Goal: Transaction & Acquisition: Purchase product/service

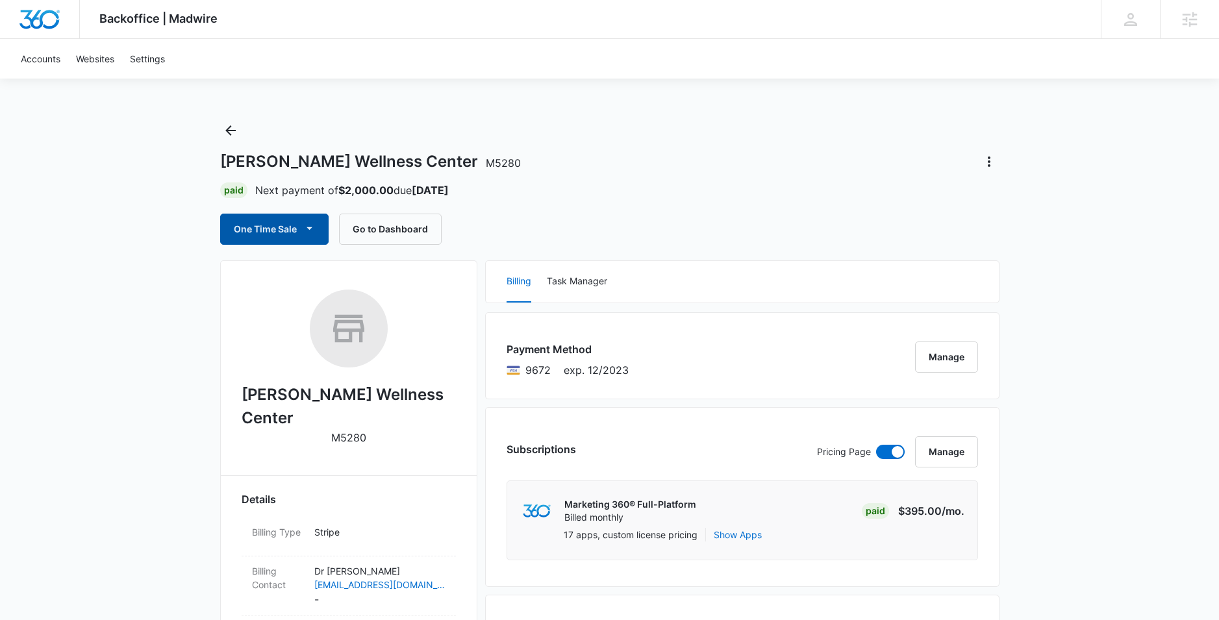
click at [310, 229] on icon "button" at bounding box center [310, 228] width 6 height 3
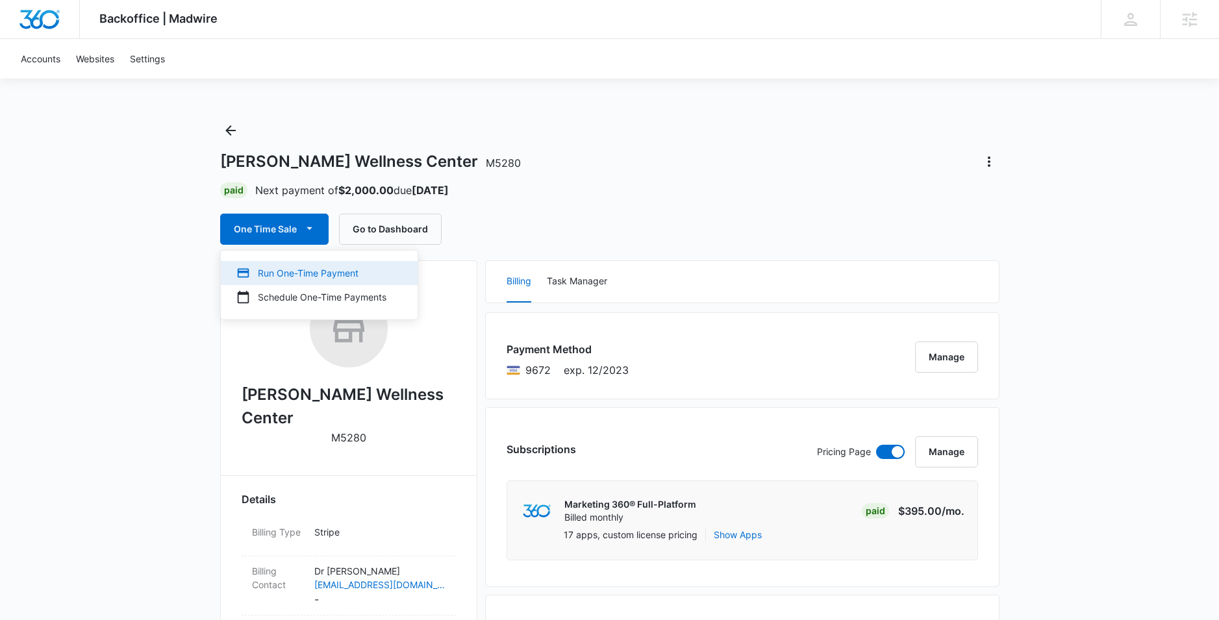
click at [309, 272] on div "Run One-Time Payment" at bounding box center [311, 273] width 150 height 14
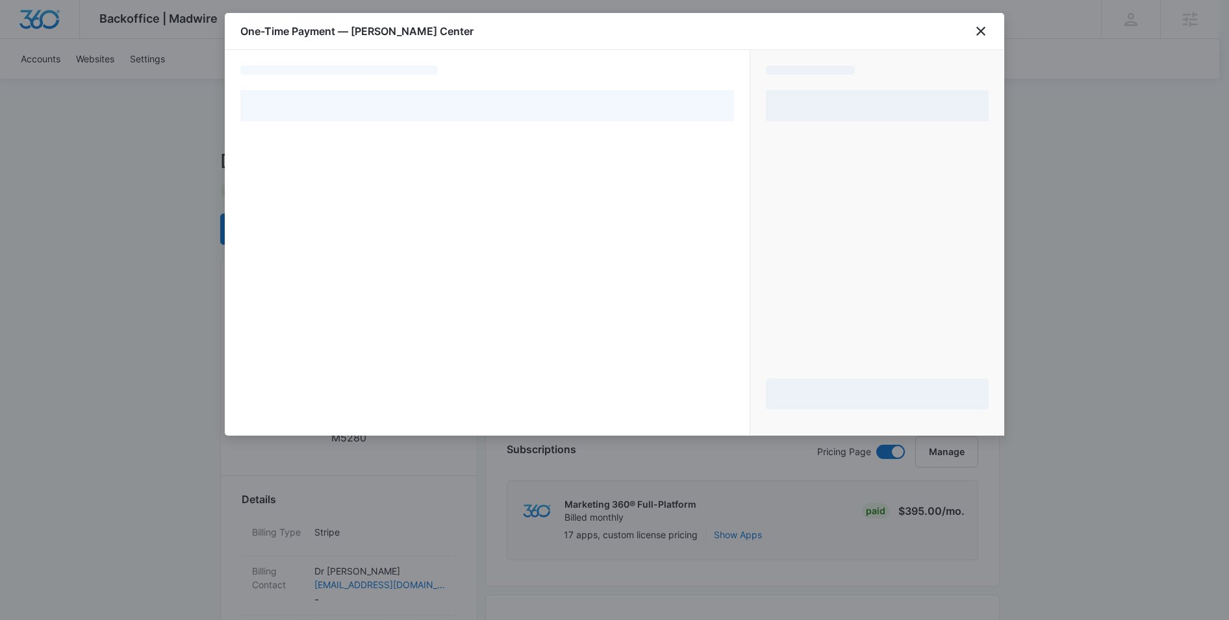
select select "pm_1MqftoA4n8RTgNjUCDzY0ZR3"
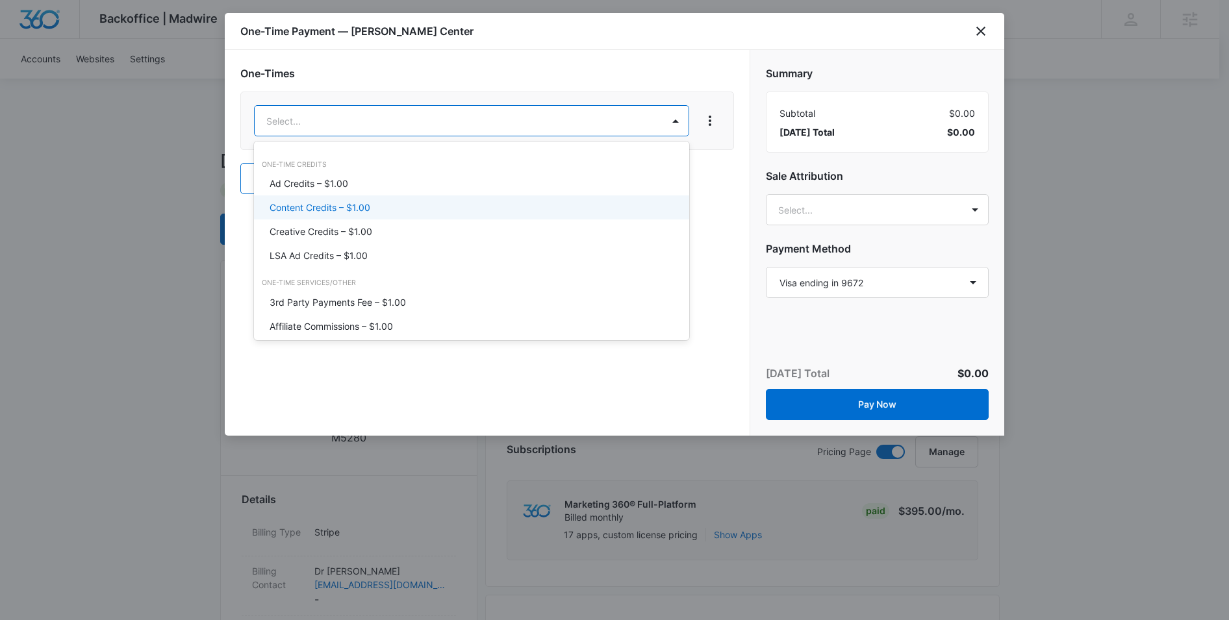
click at [311, 207] on p "Content Credits – $1.00" at bounding box center [320, 208] width 101 height 14
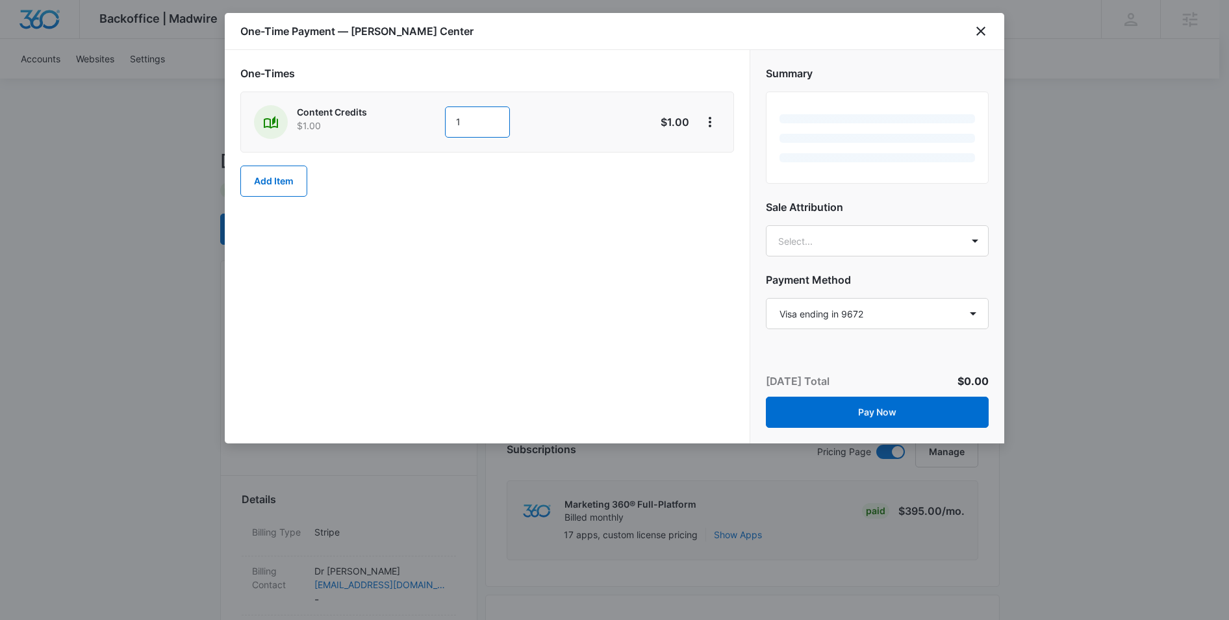
click at [477, 123] on input "1" at bounding box center [477, 122] width 65 height 31
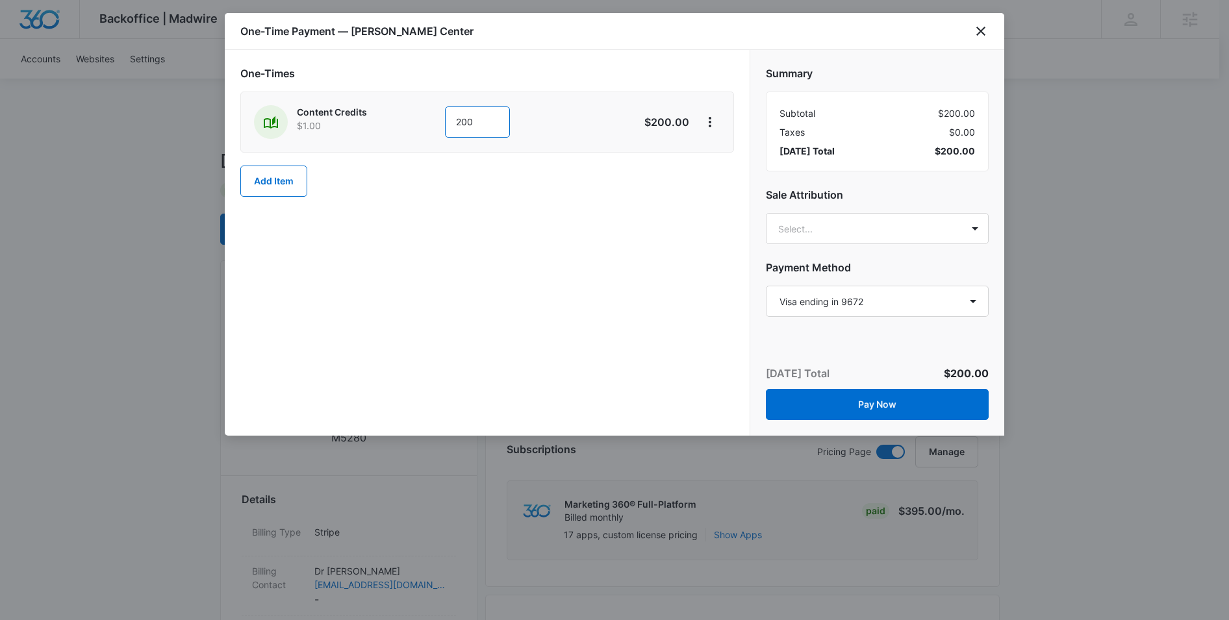
type input "200"
click at [593, 226] on div "One-Times Content Credits $1.00 200 $200.00 Add Item" at bounding box center [487, 243] width 525 height 386
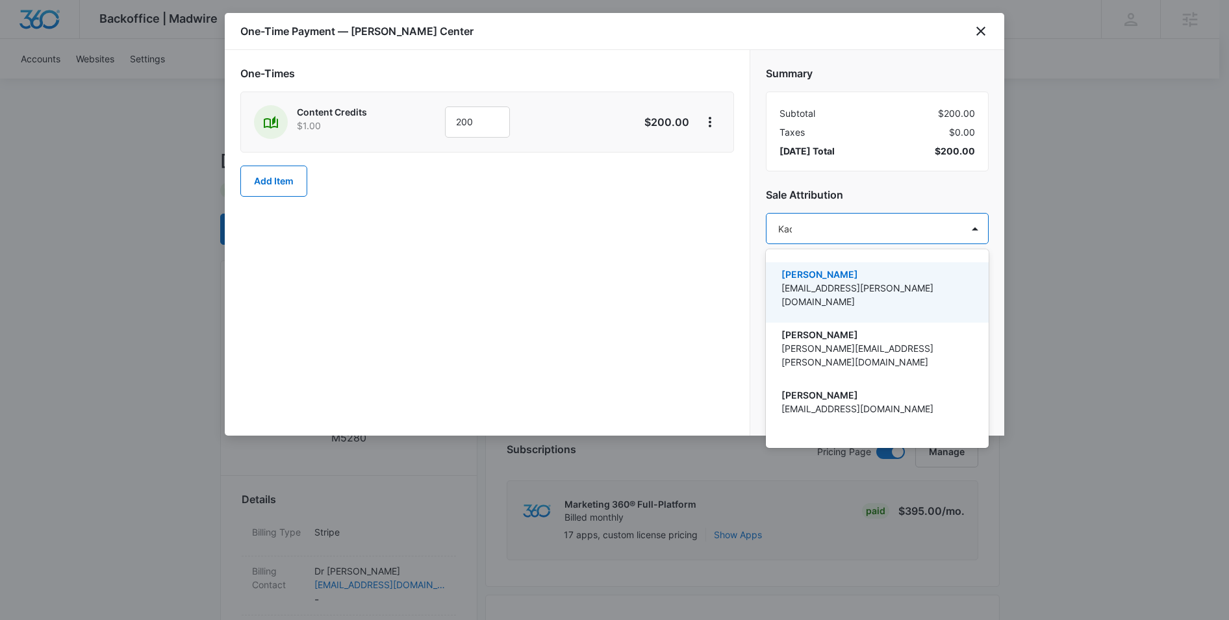
type input "Kadin"
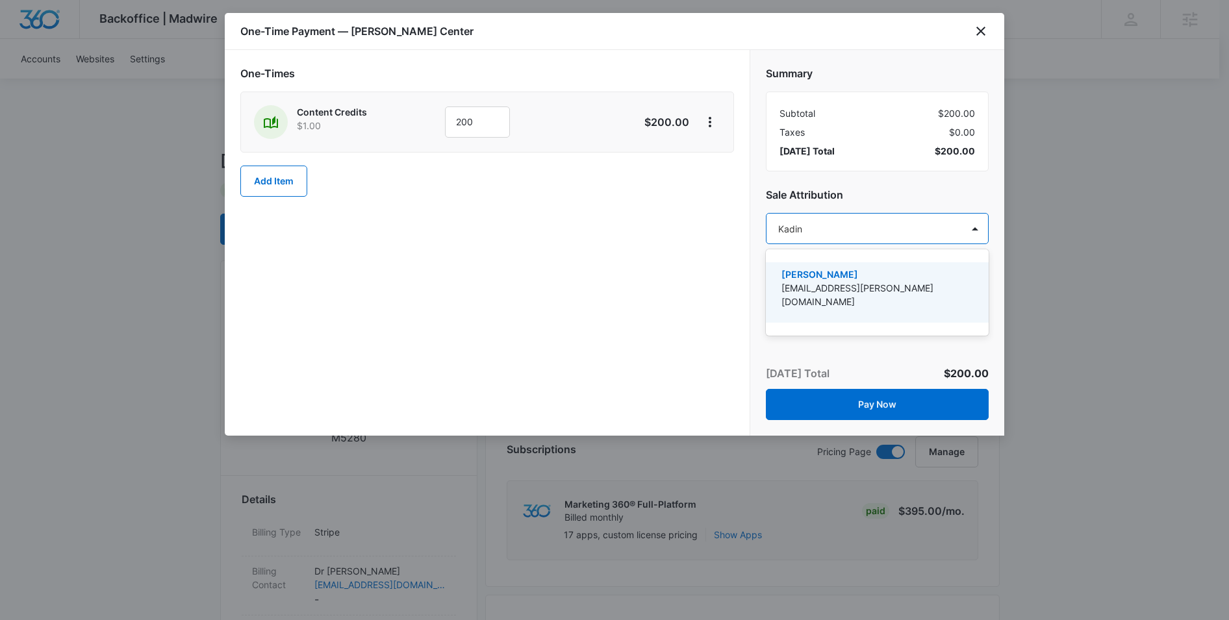
drag, startPoint x: 826, startPoint y: 281, endPoint x: 834, endPoint y: 225, distance: 55.9
click at [825, 281] on p "[EMAIL_ADDRESS][PERSON_NAME][DOMAIN_NAME]" at bounding box center [876, 294] width 189 height 27
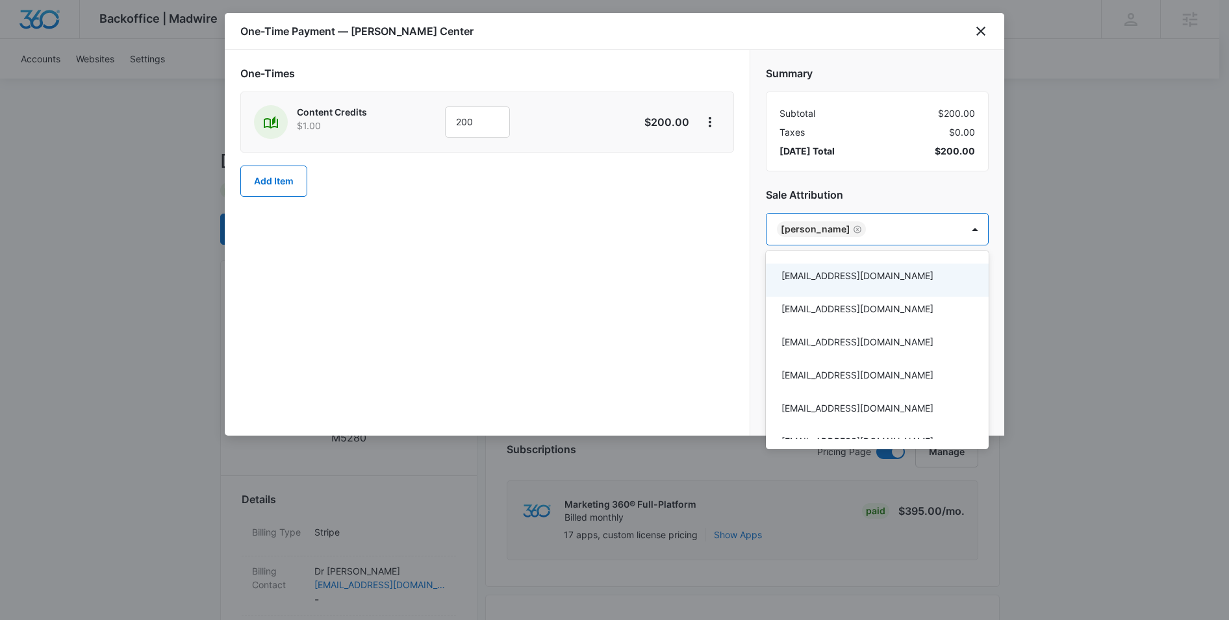
click at [629, 283] on div at bounding box center [614, 310] width 1229 height 620
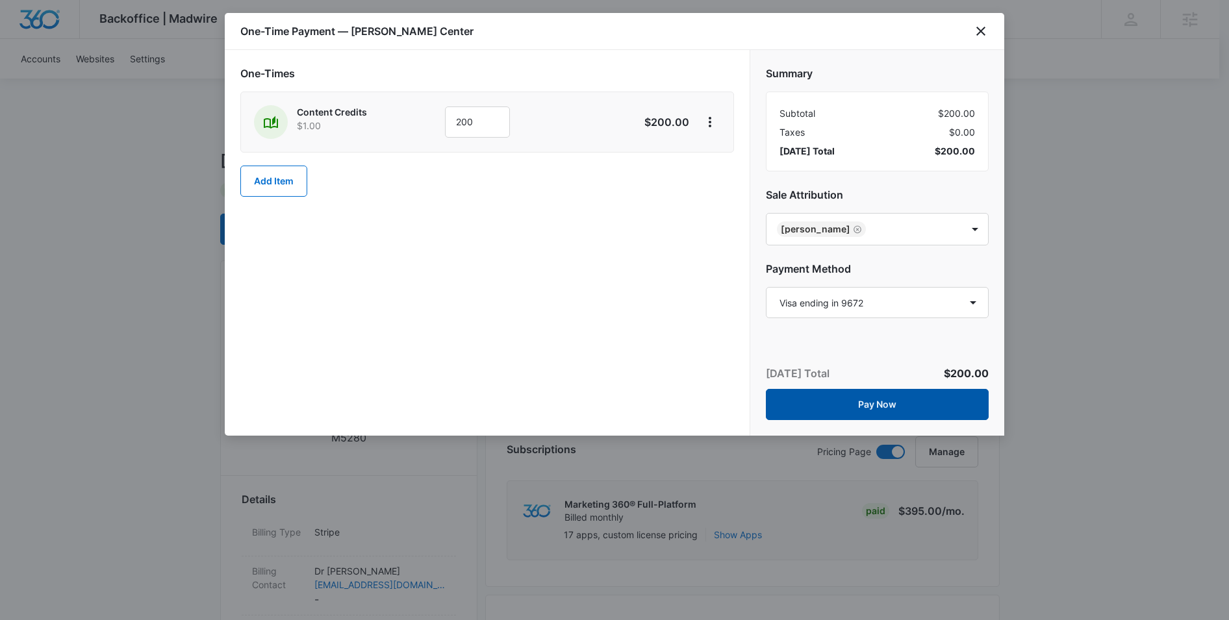
click at [902, 400] on button "Pay Now" at bounding box center [877, 404] width 223 height 31
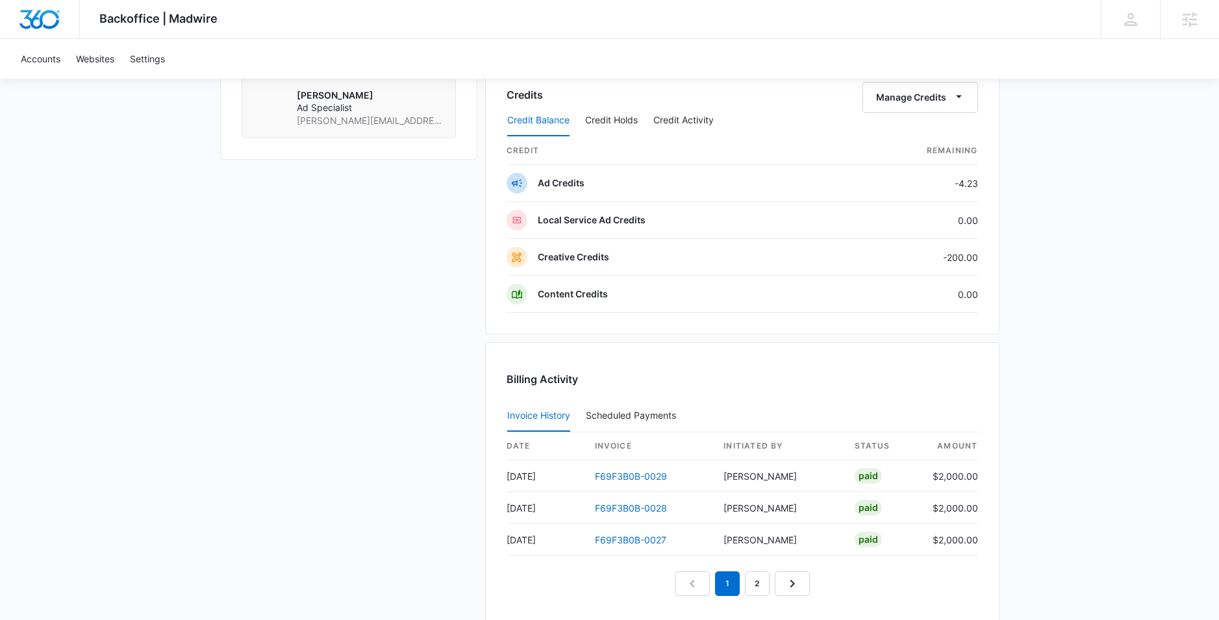
scroll to position [1108, 0]
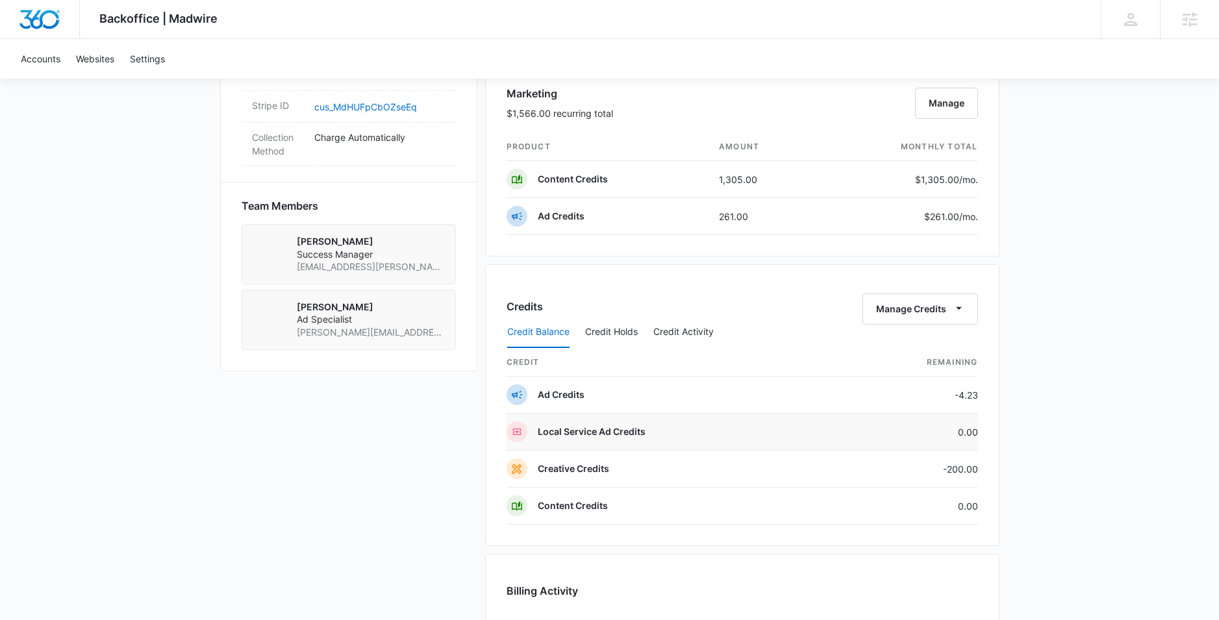
scroll to position [848, 0]
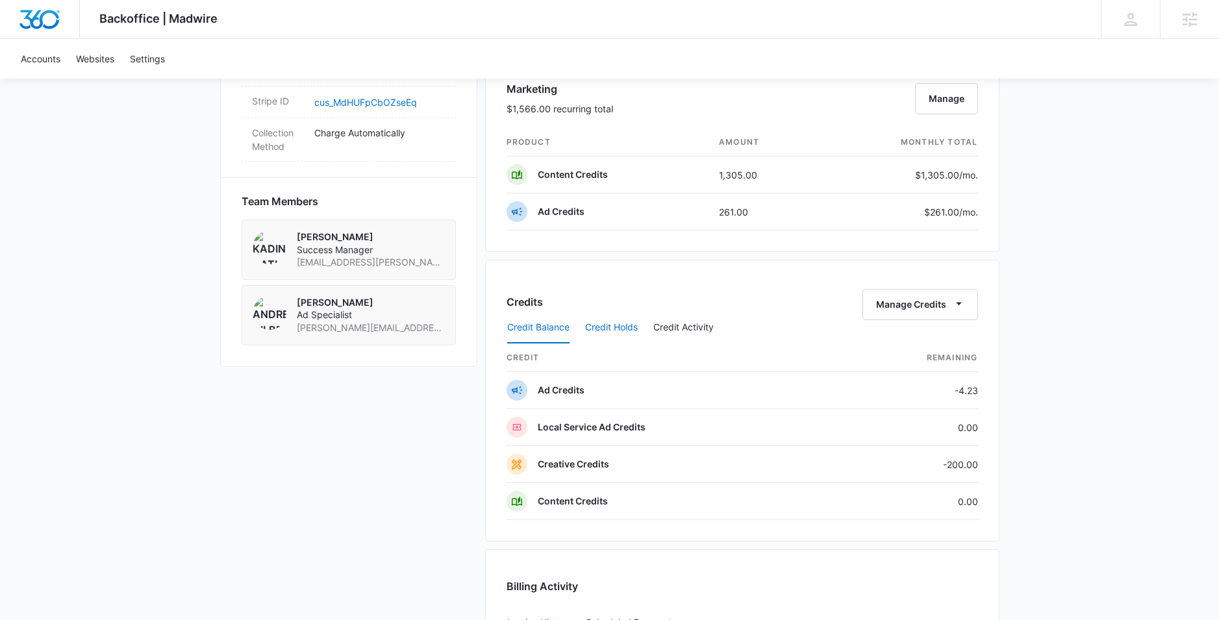
click at [606, 335] on button "Credit Holds" at bounding box center [611, 327] width 53 height 31
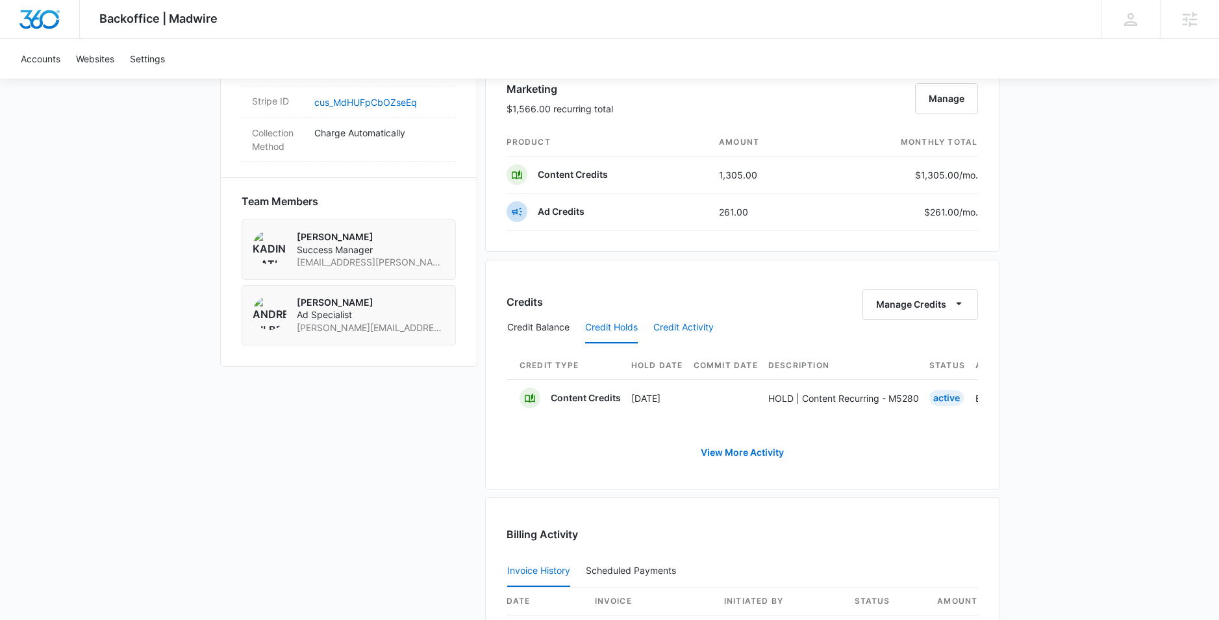
click at [671, 325] on button "Credit Activity" at bounding box center [684, 327] width 60 height 31
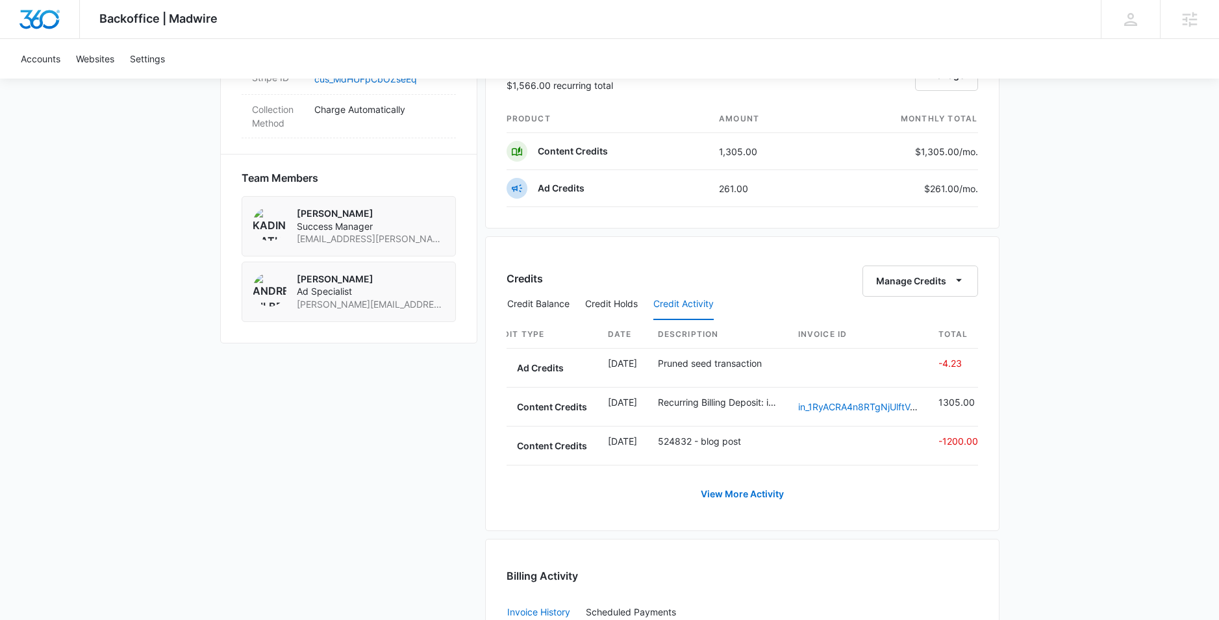
scroll to position [0, 0]
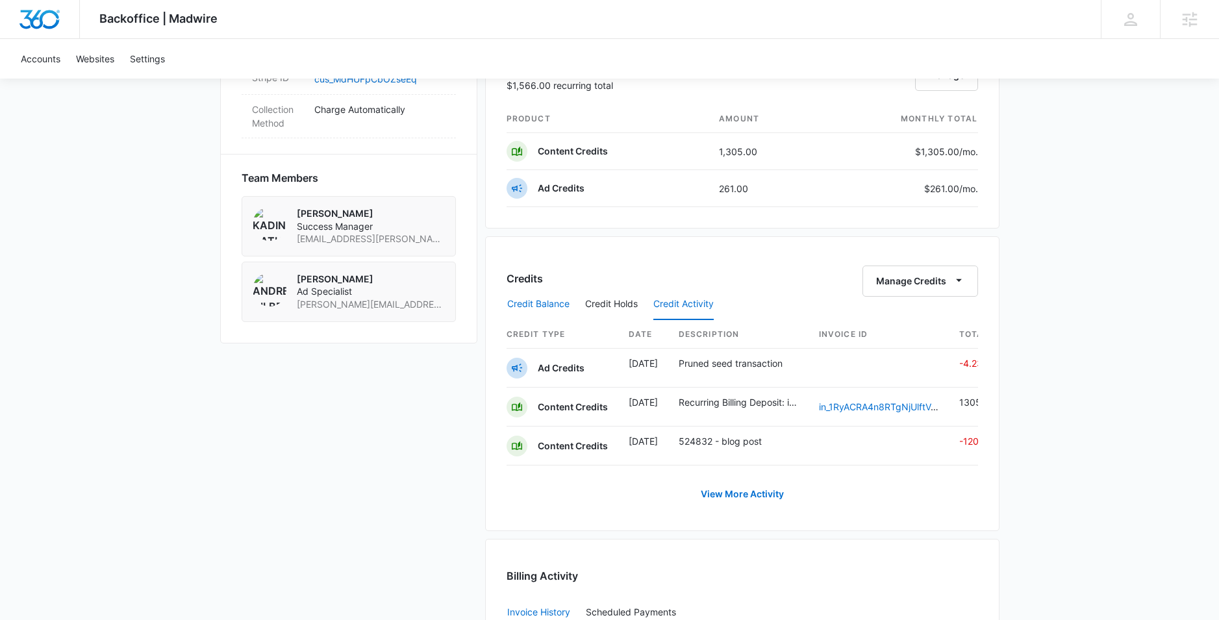
click at [538, 306] on button "Credit Balance" at bounding box center [538, 304] width 62 height 31
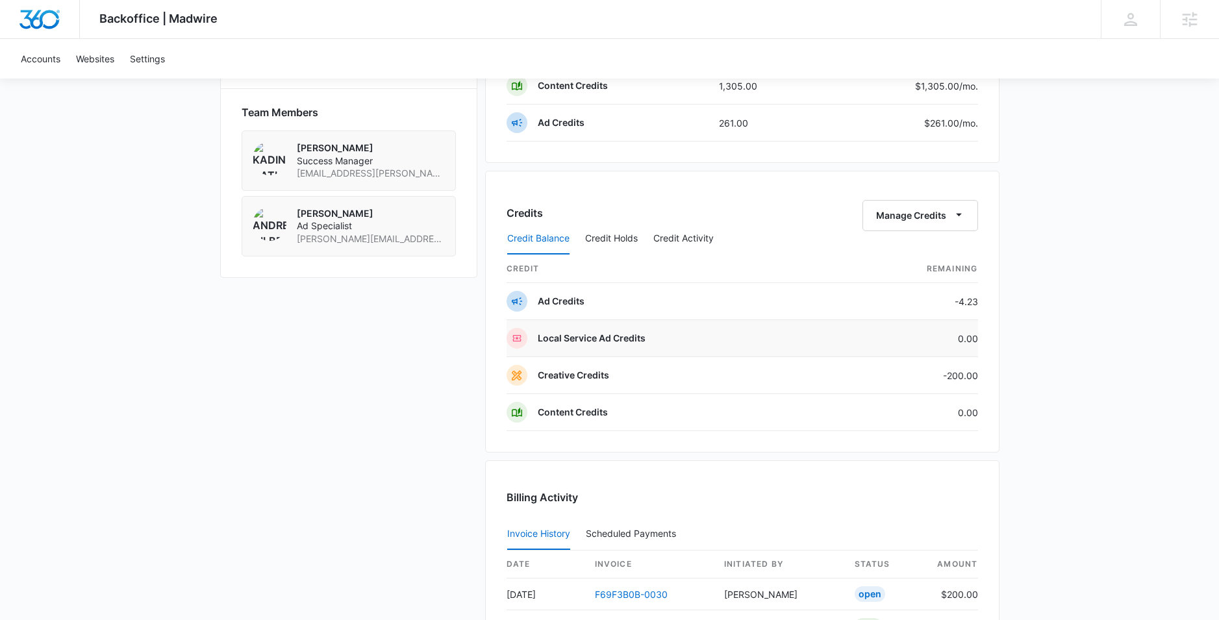
scroll to position [994, 0]
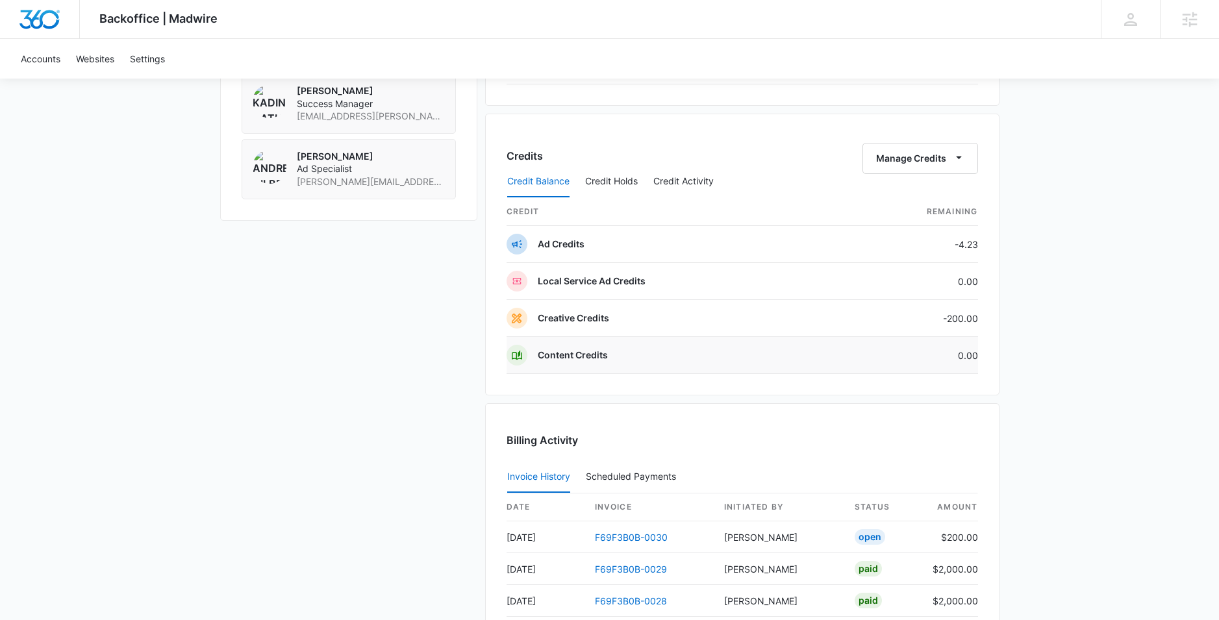
click at [570, 353] on p "Content Credits" at bounding box center [573, 355] width 70 height 13
click at [937, 155] on button "Manage Credits" at bounding box center [921, 158] width 116 height 31
click at [911, 201] on div "Transfer Credits" at bounding box center [913, 200] width 68 height 9
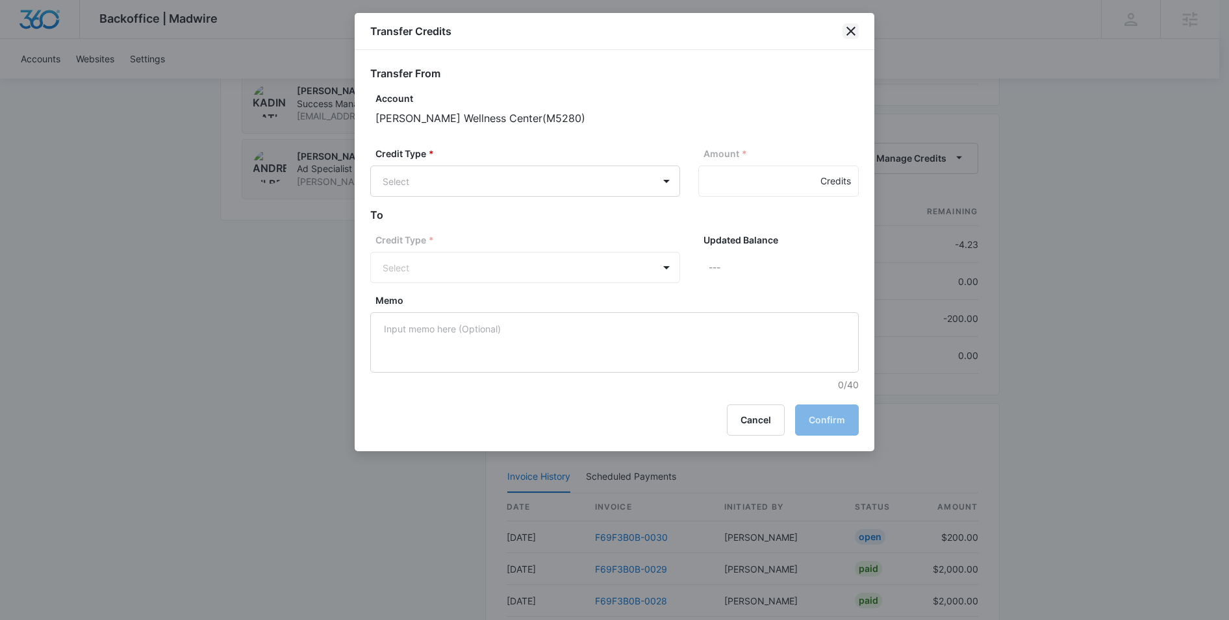
click at [856, 32] on icon "close" at bounding box center [851, 31] width 16 height 16
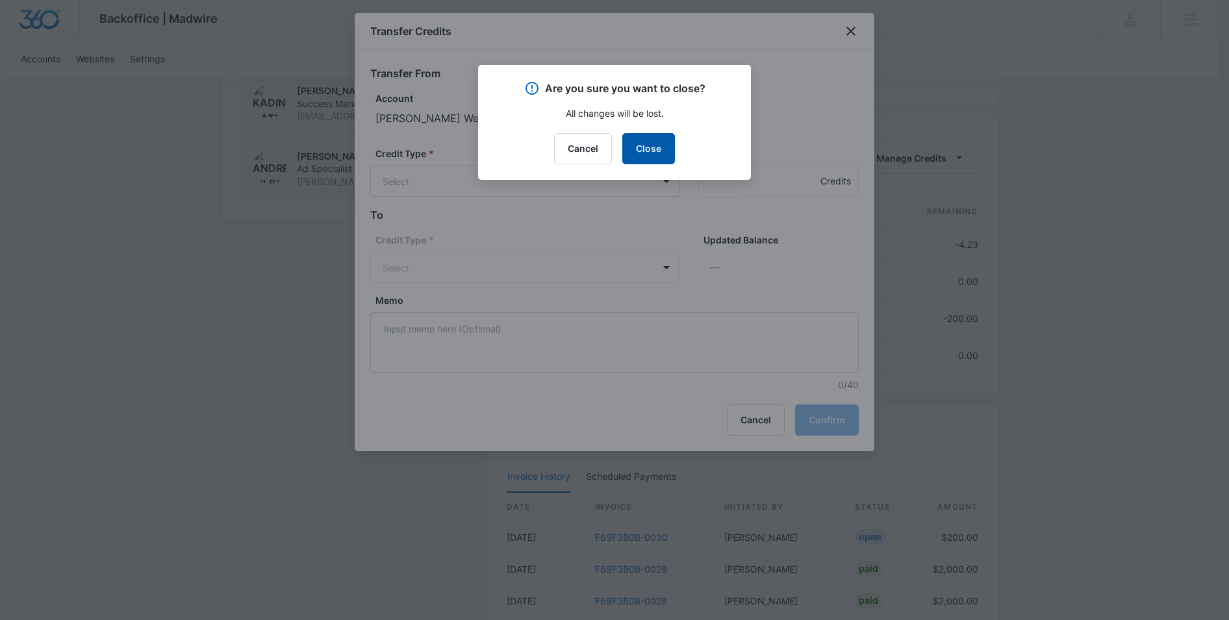
click at [649, 149] on button "Close" at bounding box center [648, 148] width 53 height 31
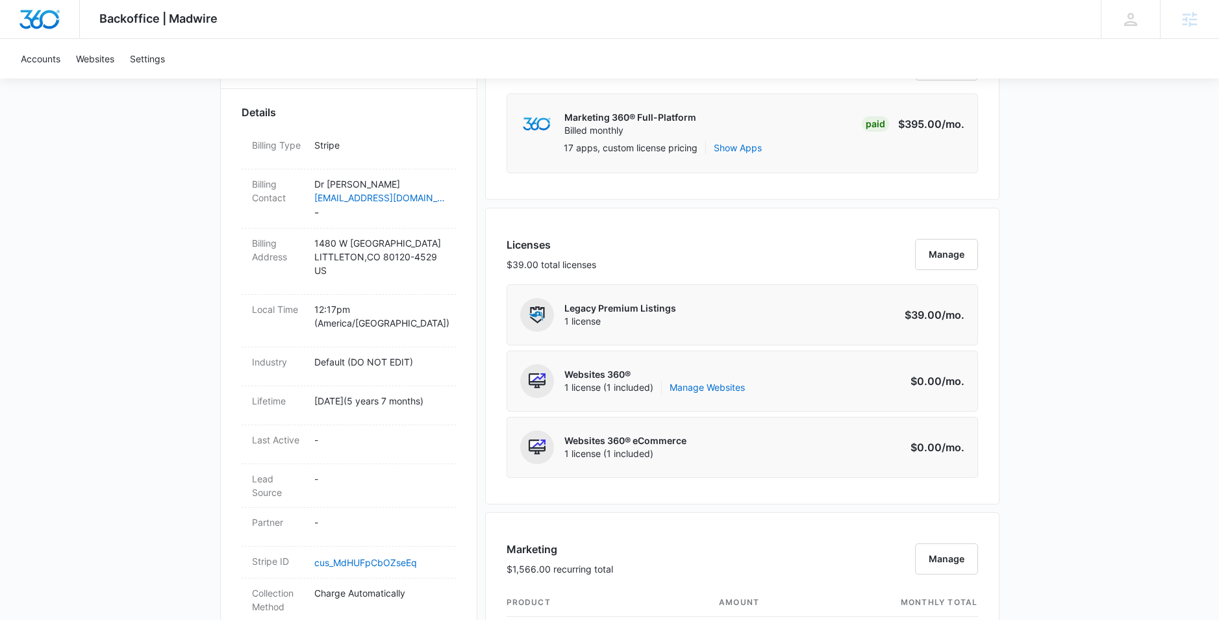
scroll to position [66, 0]
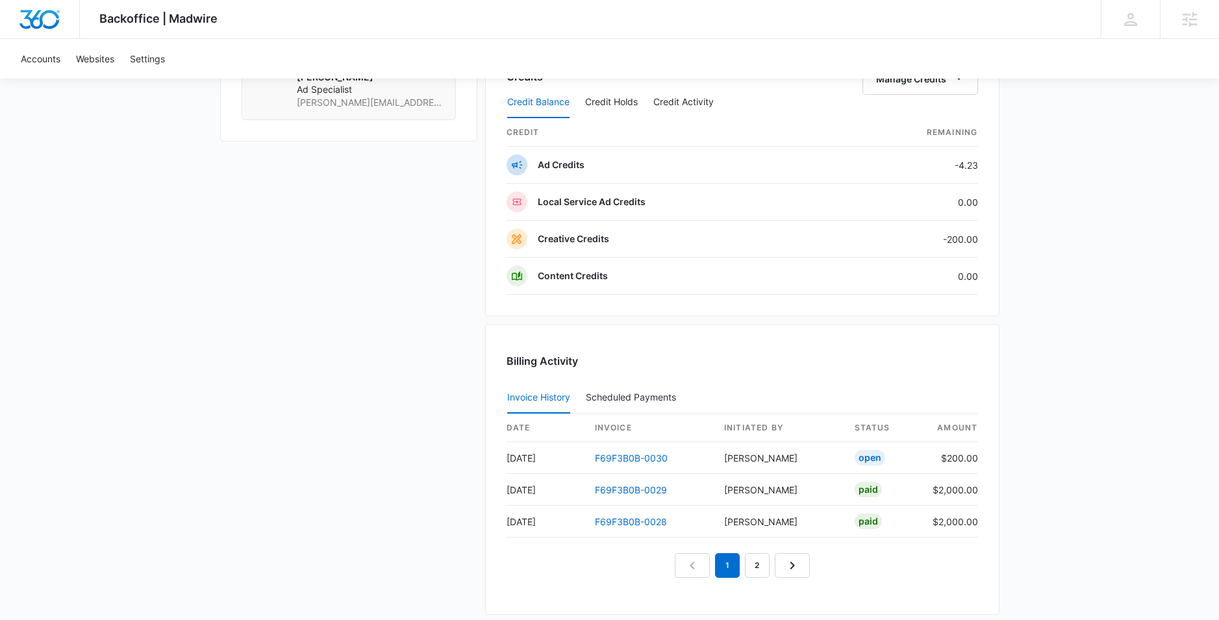
scroll to position [1076, 0]
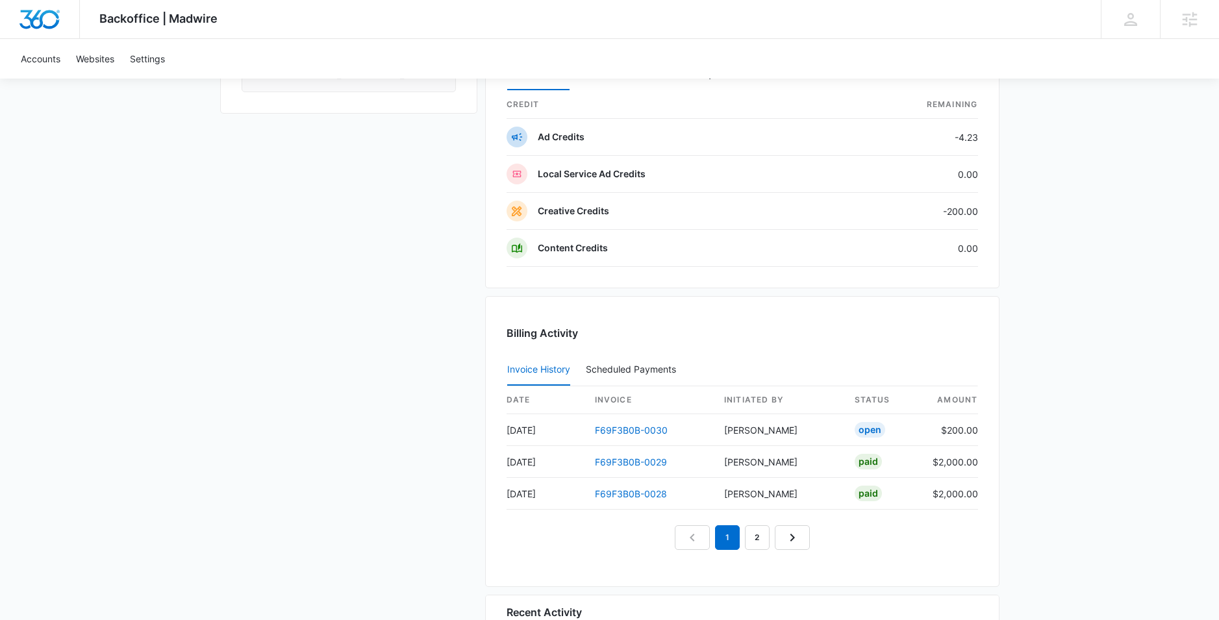
scroll to position [1102, 0]
click at [631, 432] on link "F69F3B0B-0030" at bounding box center [631, 429] width 73 height 11
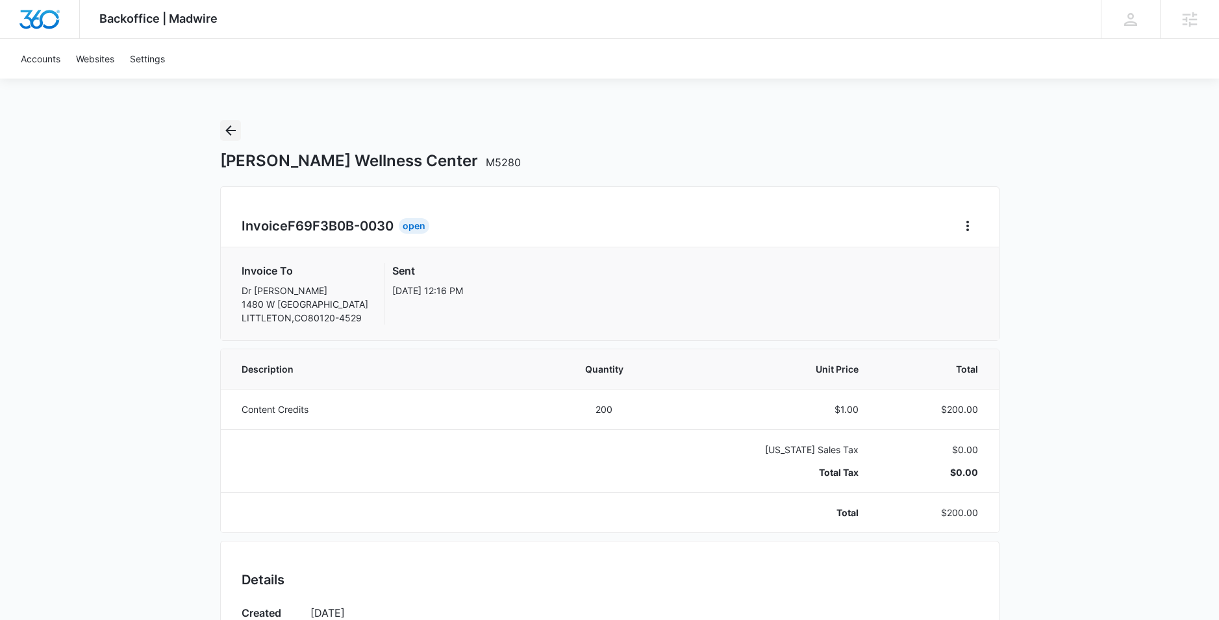
click at [229, 127] on icon "Back" at bounding box center [231, 131] width 16 height 16
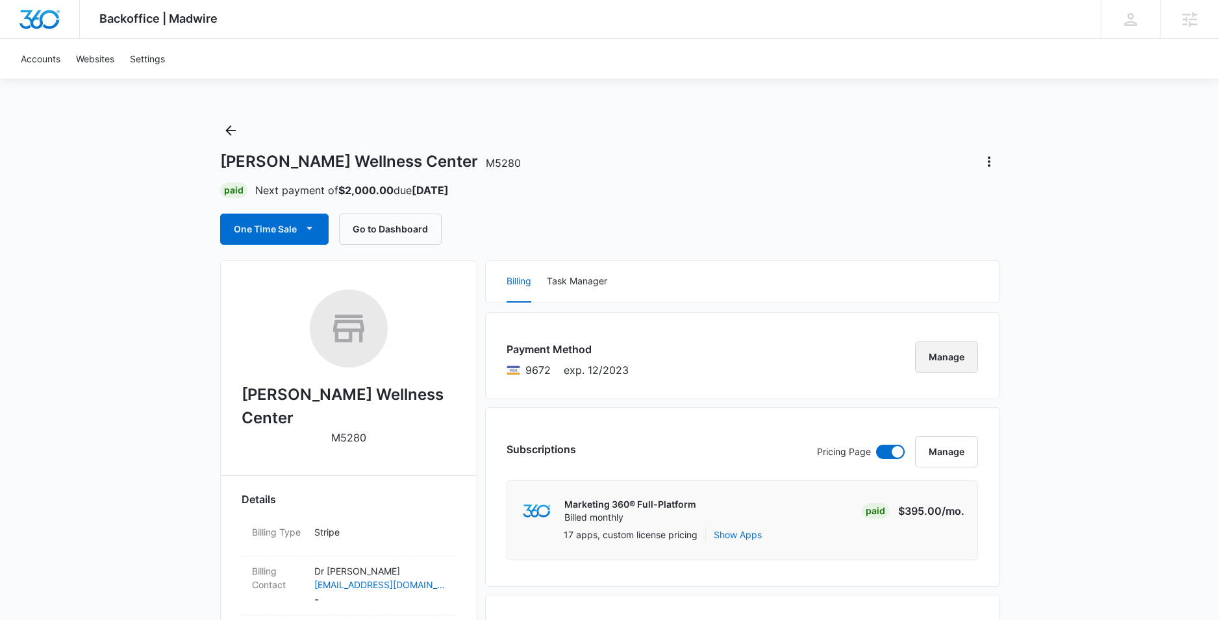
click at [952, 353] on button "Manage" at bounding box center [946, 357] width 63 height 31
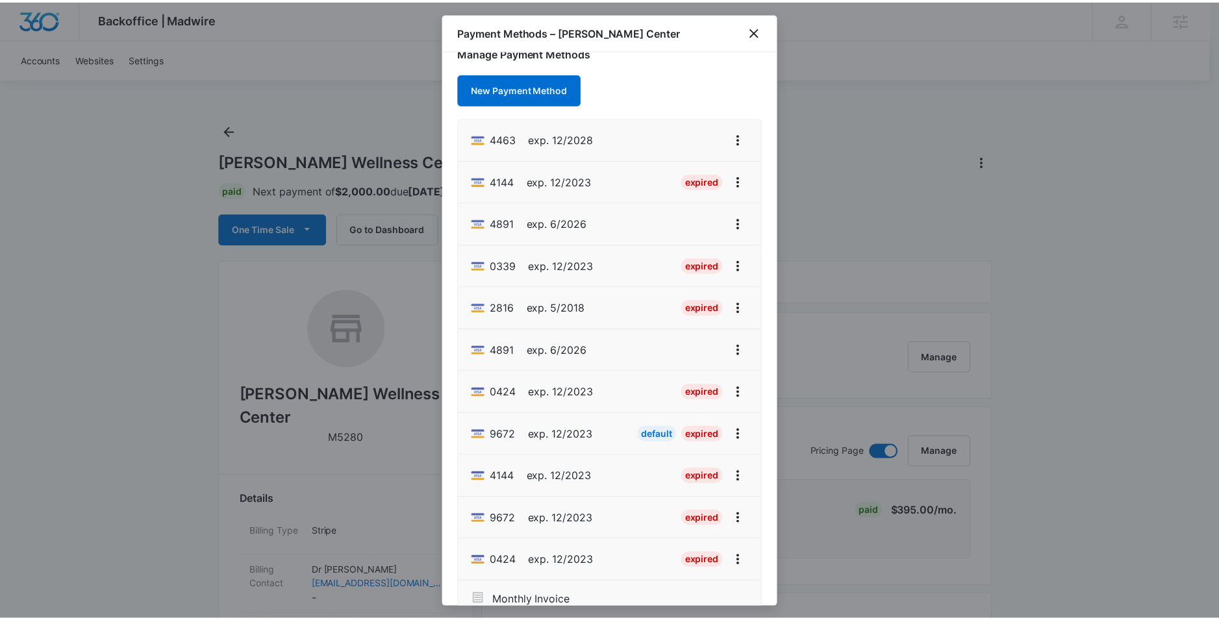
scroll to position [14, 0]
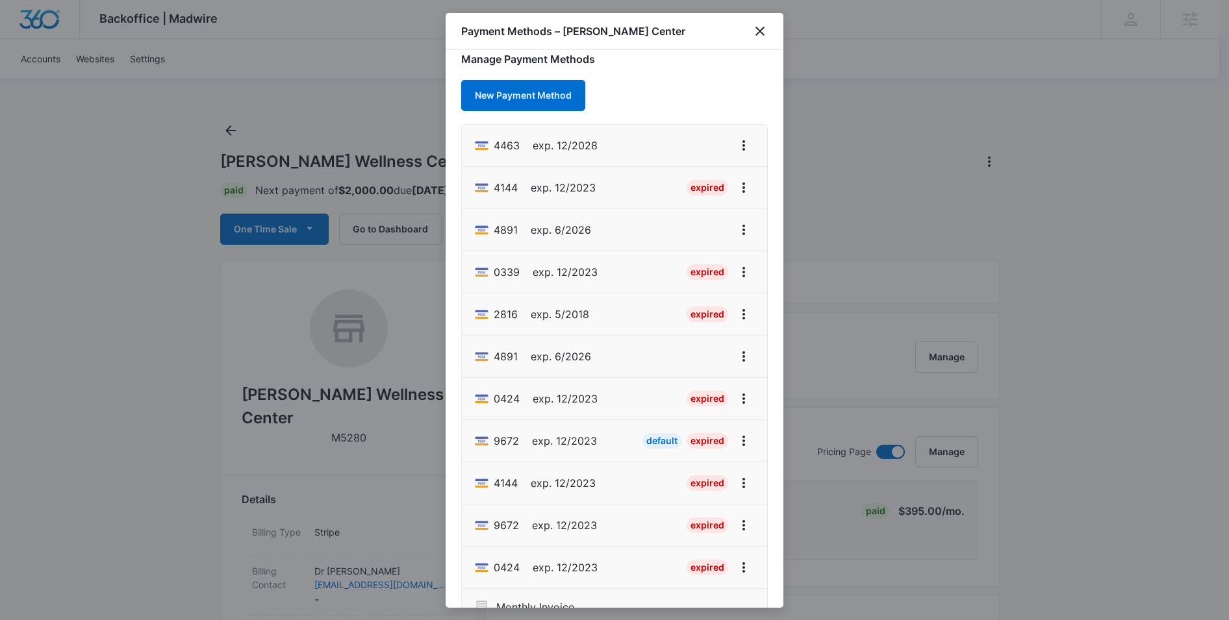
click at [298, 232] on div at bounding box center [614, 310] width 1229 height 620
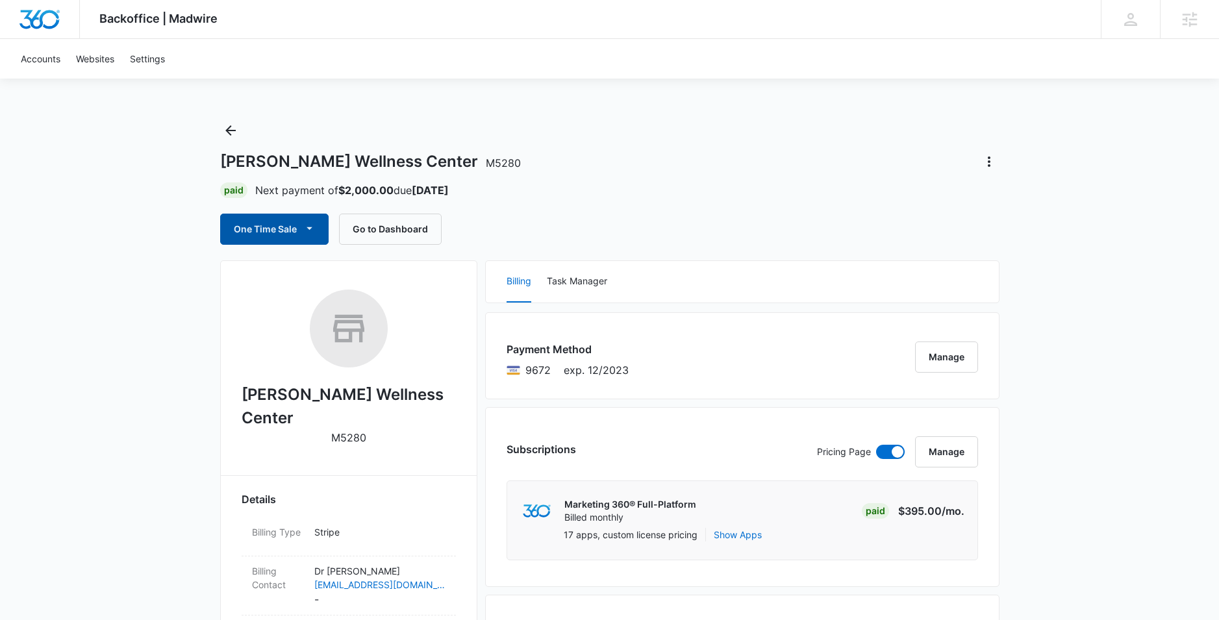
click at [307, 228] on icon "button" at bounding box center [310, 229] width 14 height 14
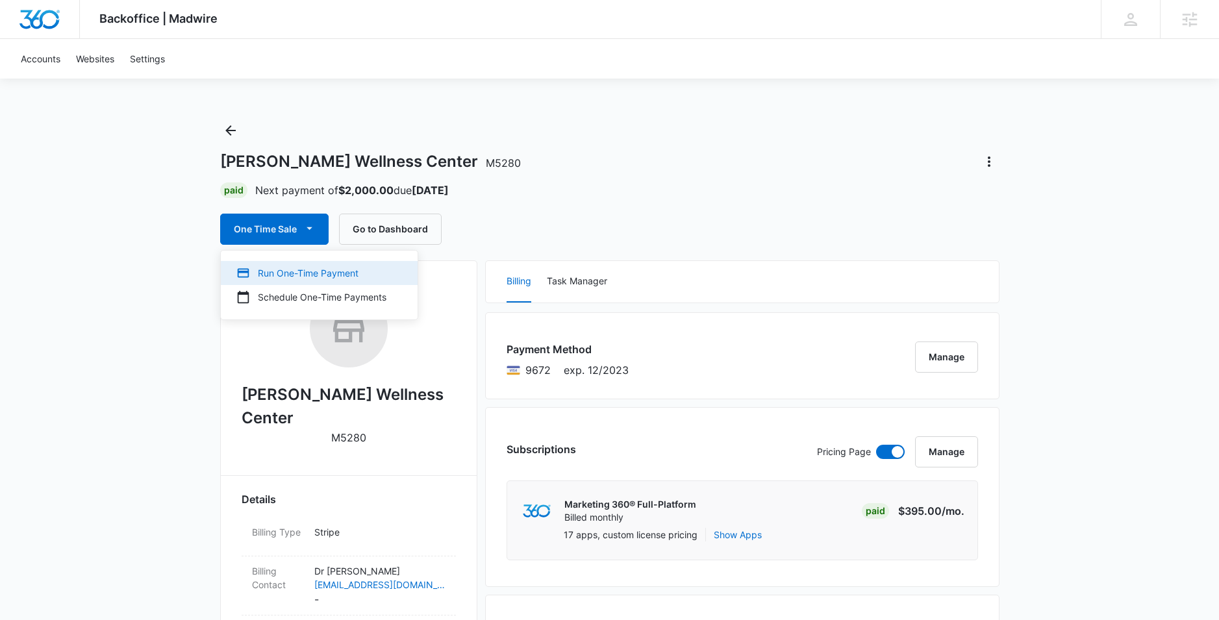
click at [304, 274] on div "Run One-Time Payment" at bounding box center [311, 273] width 150 height 14
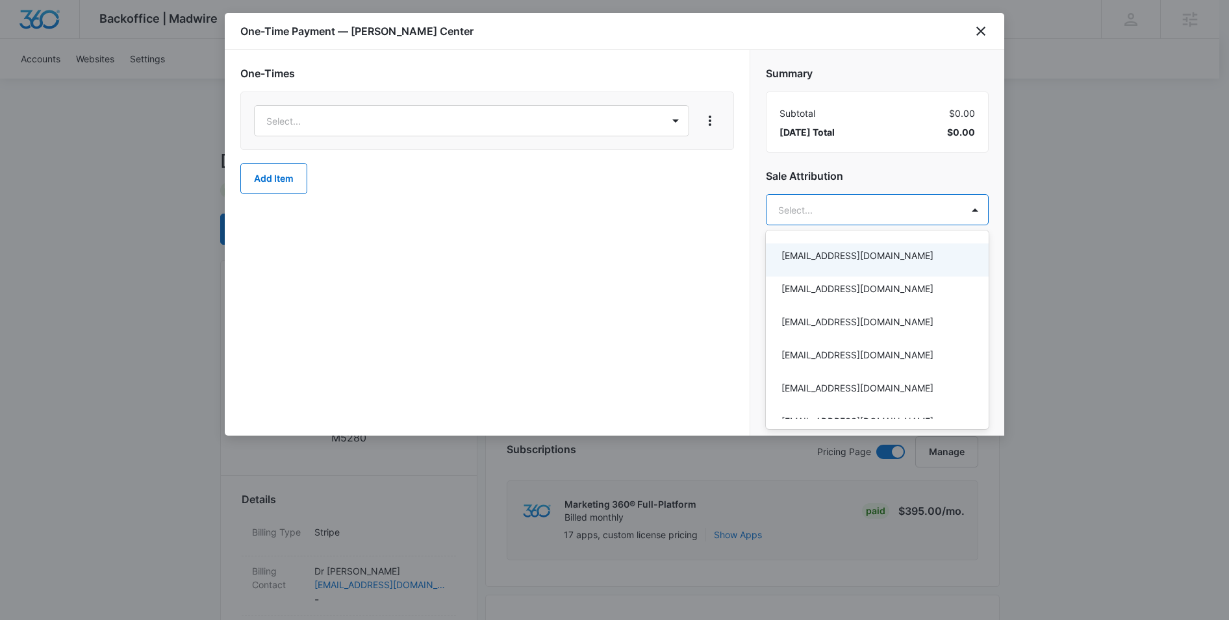
click at [923, 175] on div at bounding box center [614, 310] width 1229 height 620
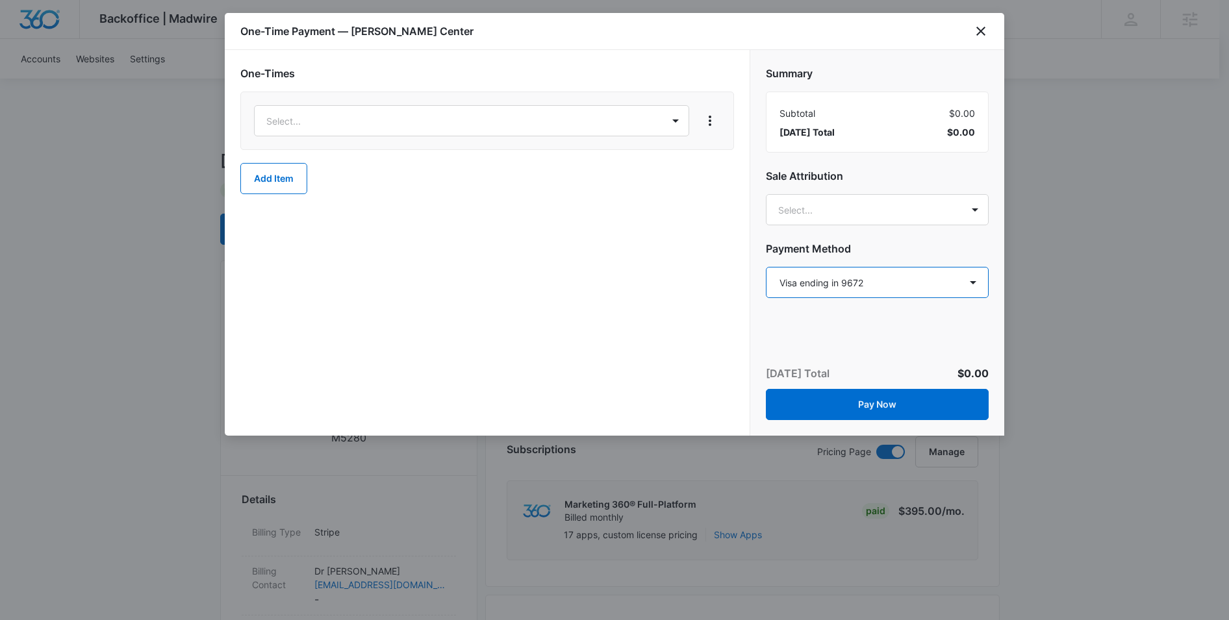
click at [966, 281] on select "Select a payment method Visa ending in 4463 Visa ending in 4144 Visa ending in …" at bounding box center [877, 282] width 223 height 31
select select "pm_1RnKdMA4n8RTgNjUoOkS5aKE"
click at [766, 267] on select "Select a payment method Visa ending in 4463 Visa ending in 4144 Visa ending in …" at bounding box center [877, 282] width 223 height 31
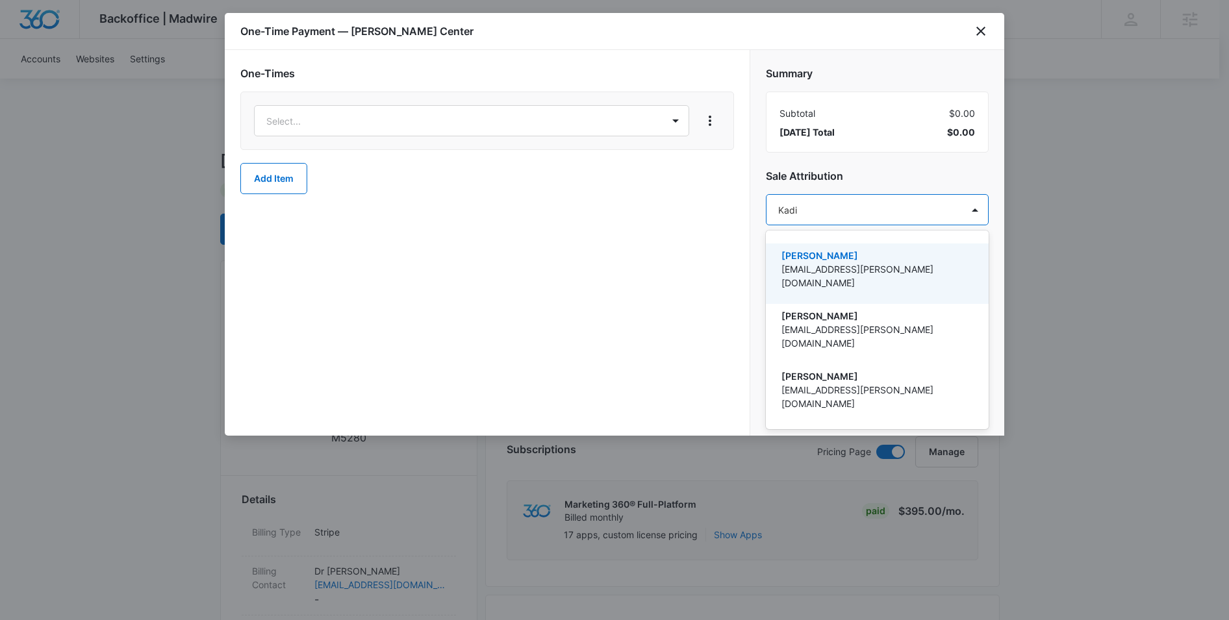
type input "Kadin"
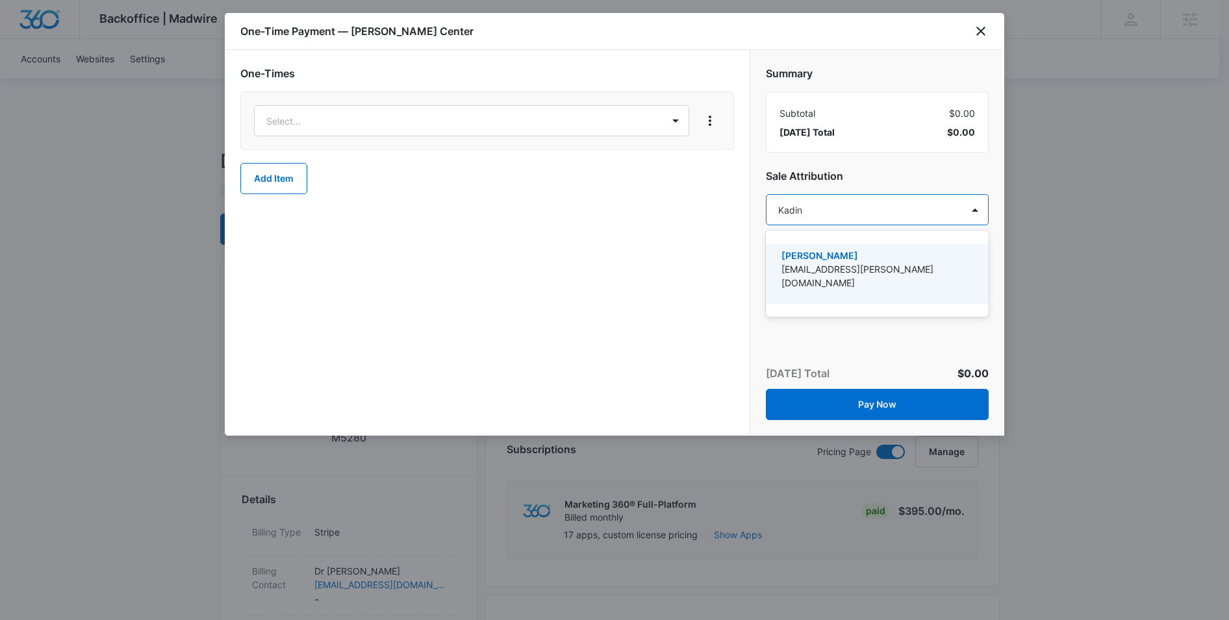
click at [853, 254] on p "[PERSON_NAME]" at bounding box center [876, 256] width 189 height 14
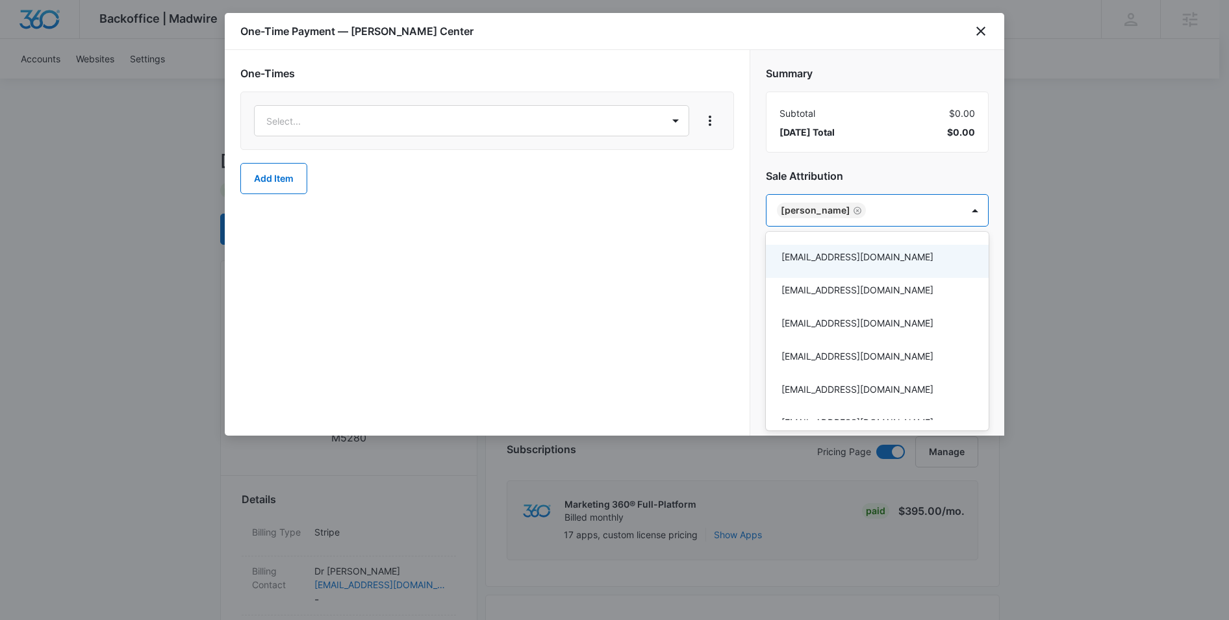
click at [681, 233] on div at bounding box center [614, 310] width 1229 height 620
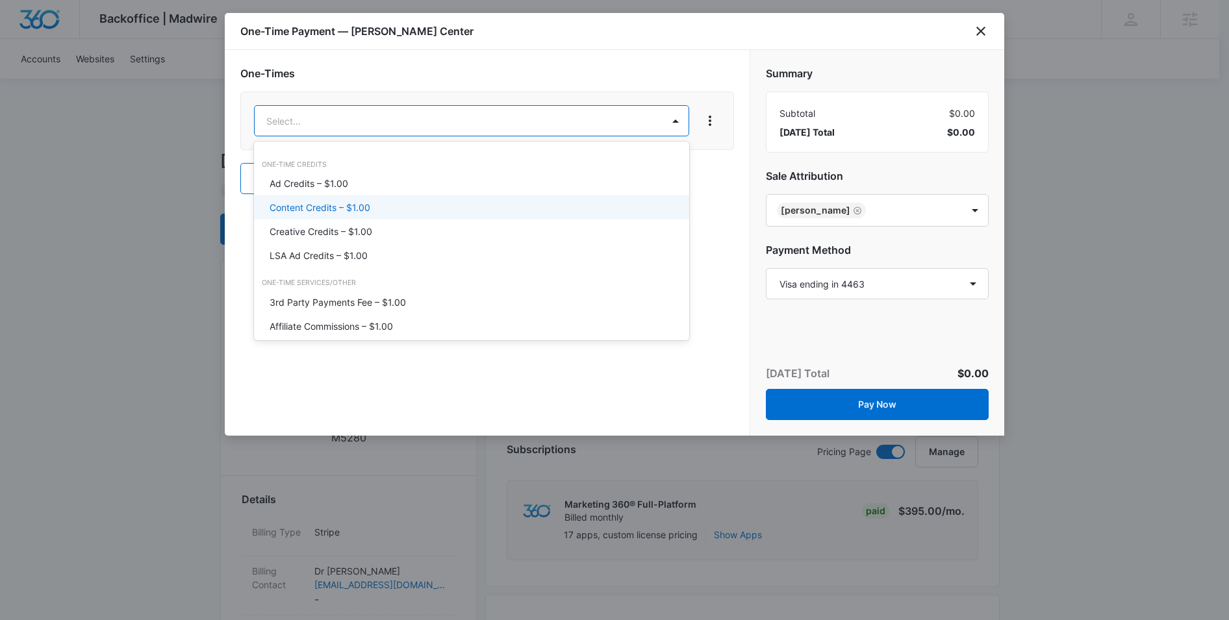
click at [309, 207] on p "Content Credits – $1.00" at bounding box center [320, 208] width 101 height 14
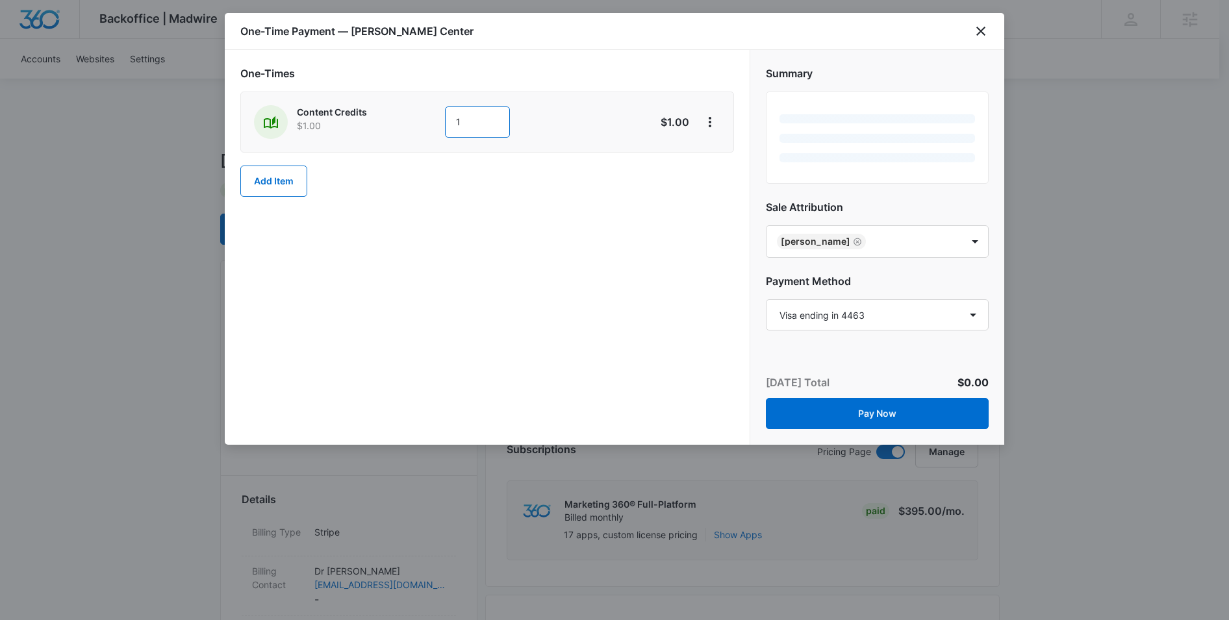
click at [465, 120] on input "1" at bounding box center [477, 122] width 65 height 31
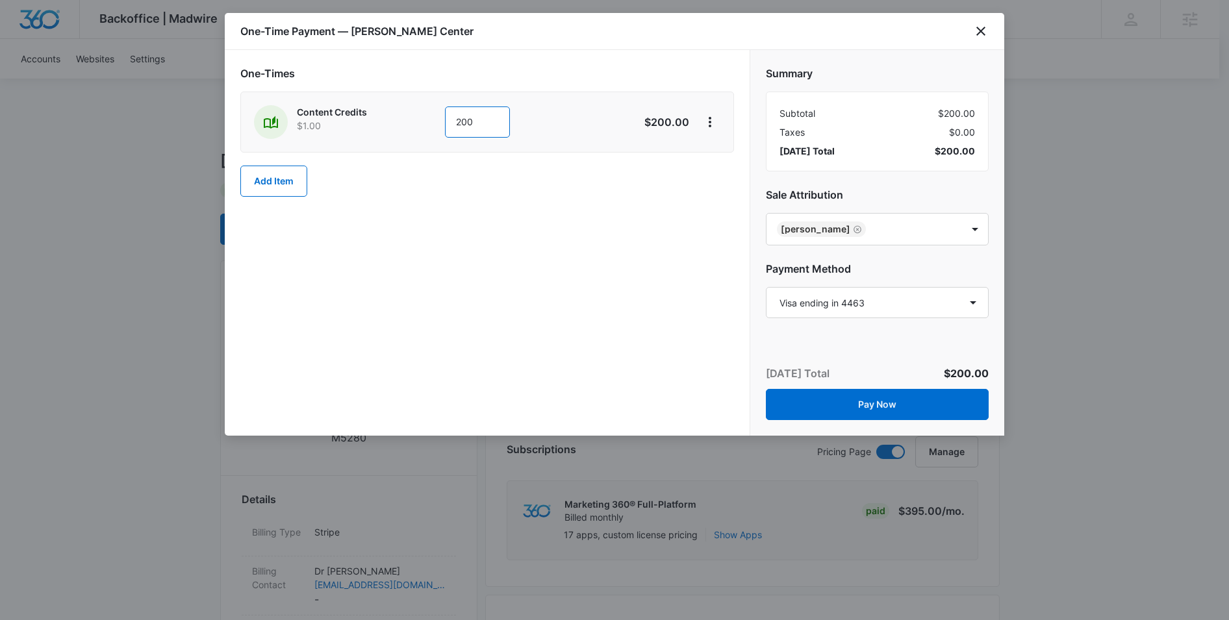
type input "200"
click at [626, 269] on div "One-Times Content Credits $1.00 200 $200.00 Add Item" at bounding box center [487, 243] width 525 height 386
click at [880, 404] on button "Pay Now" at bounding box center [877, 404] width 223 height 31
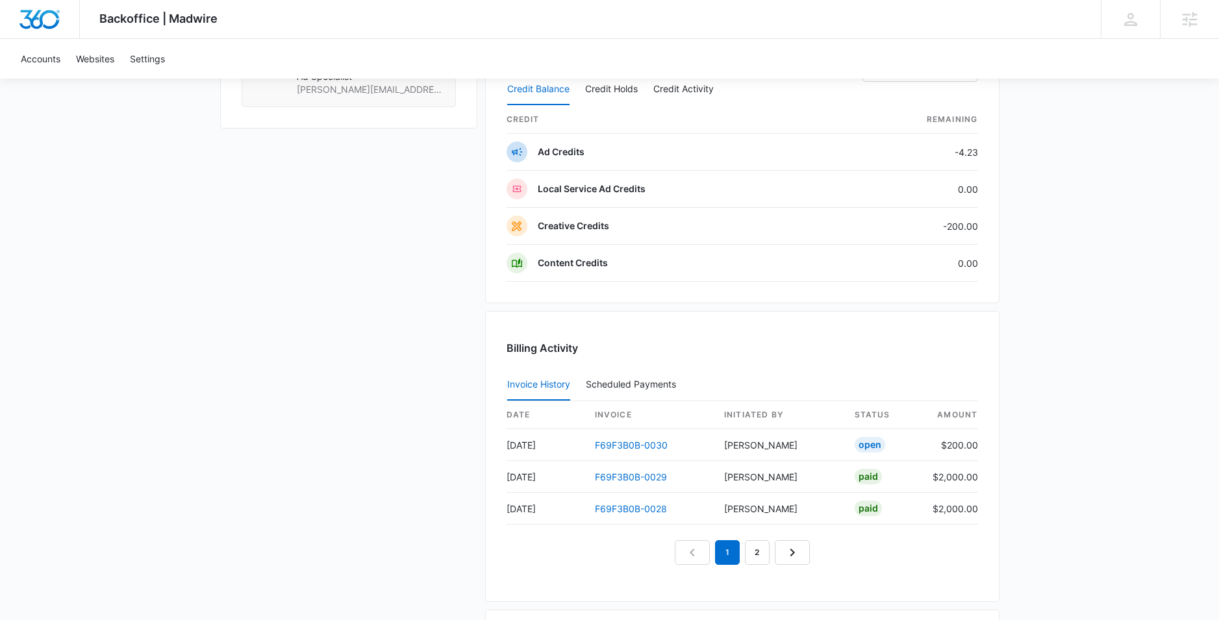
scroll to position [1092, 0]
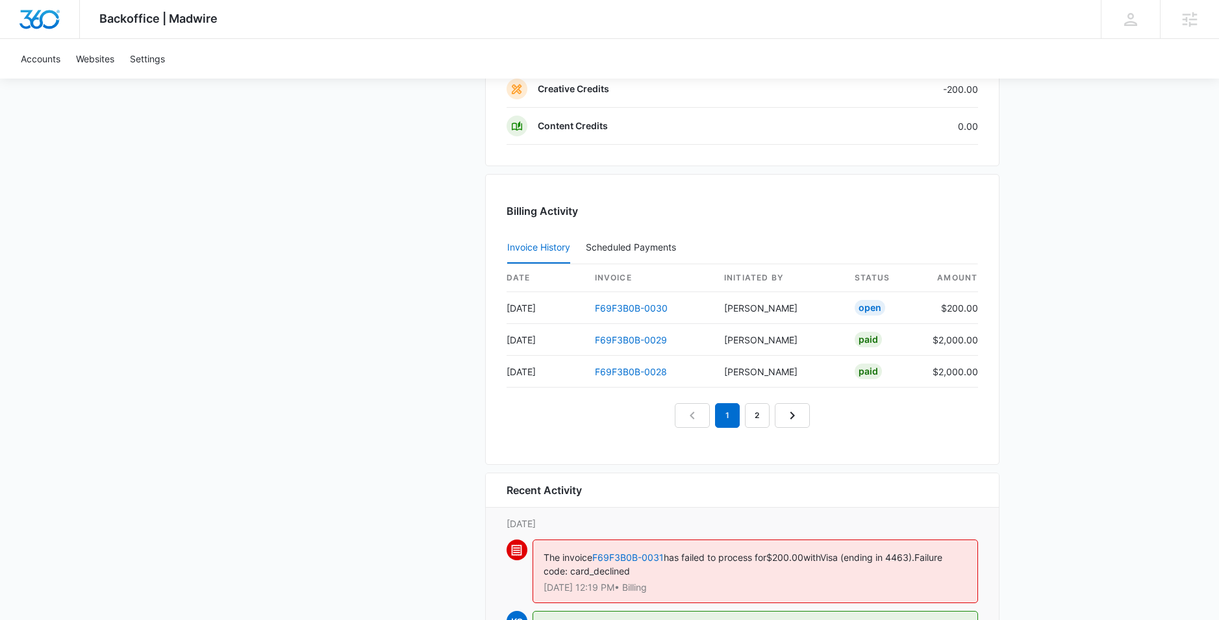
scroll to position [1140, 0]
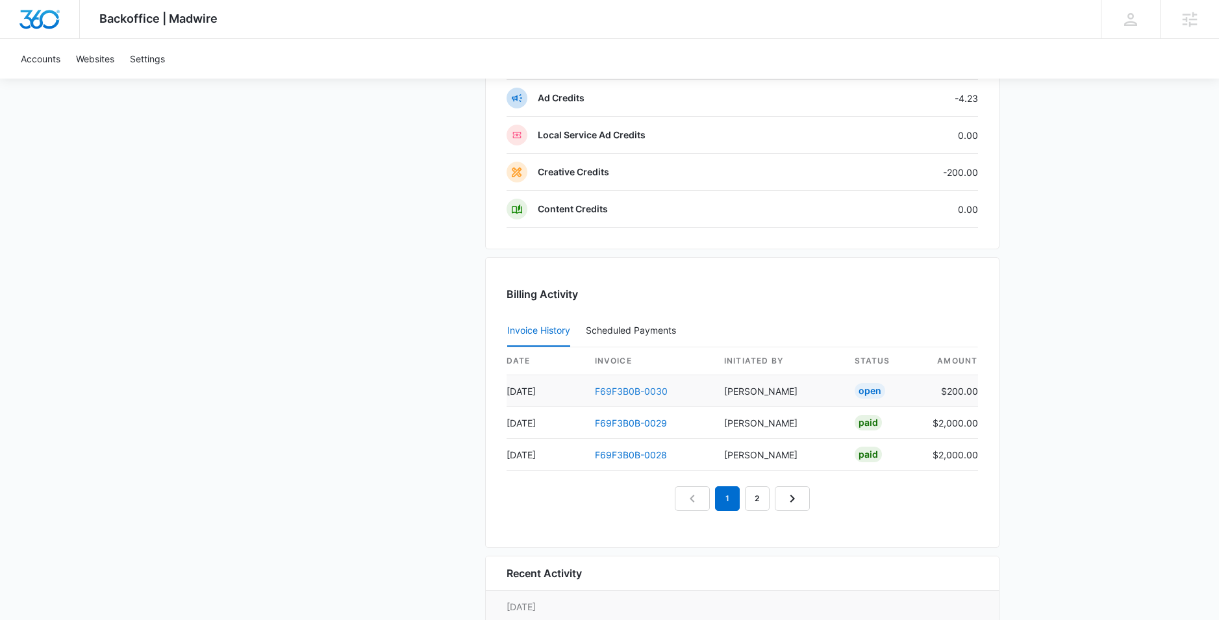
click at [640, 389] on link "F69F3B0B-0030" at bounding box center [631, 391] width 73 height 11
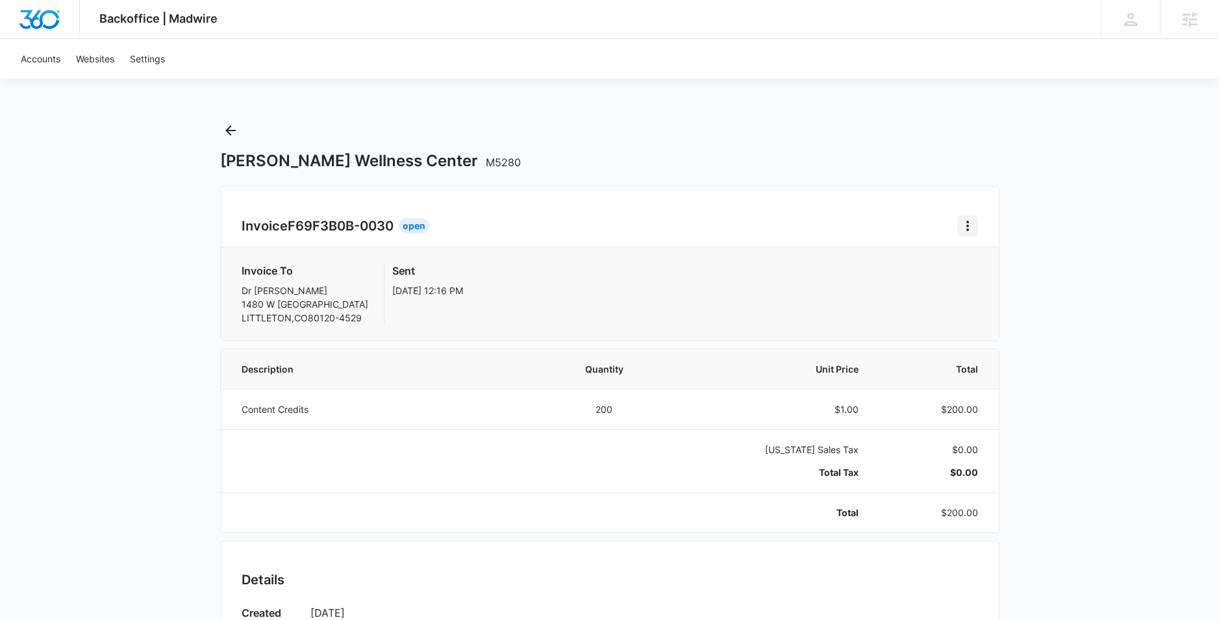
click at [961, 225] on button "Home" at bounding box center [968, 226] width 21 height 21
click at [869, 192] on div "Invoice F69F3B0B-0030 Open Invoice To Dr [PERSON_NAME] [STREET_ADDRESS] Sent [D…" at bounding box center [610, 263] width 780 height 155
click at [227, 136] on icon "Back" at bounding box center [231, 131] width 16 height 16
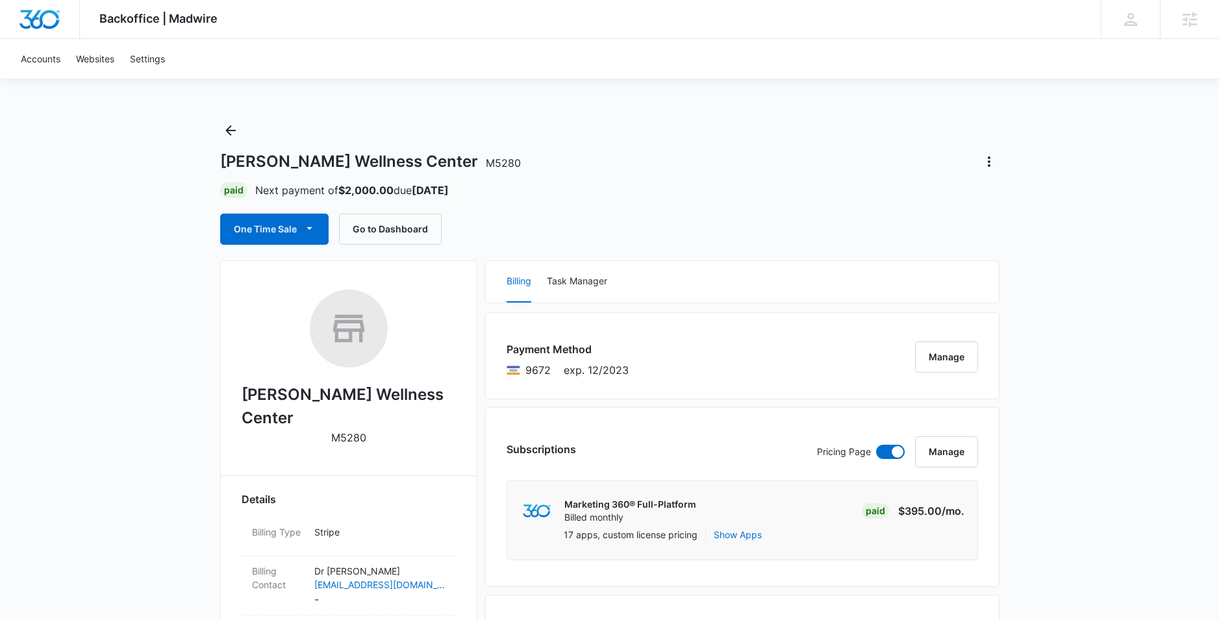
click at [830, 355] on div "Payment Method 9672 exp. 12/2023 Manage" at bounding box center [742, 355] width 515 height 87
click at [945, 352] on button "Manage" at bounding box center [946, 357] width 63 height 31
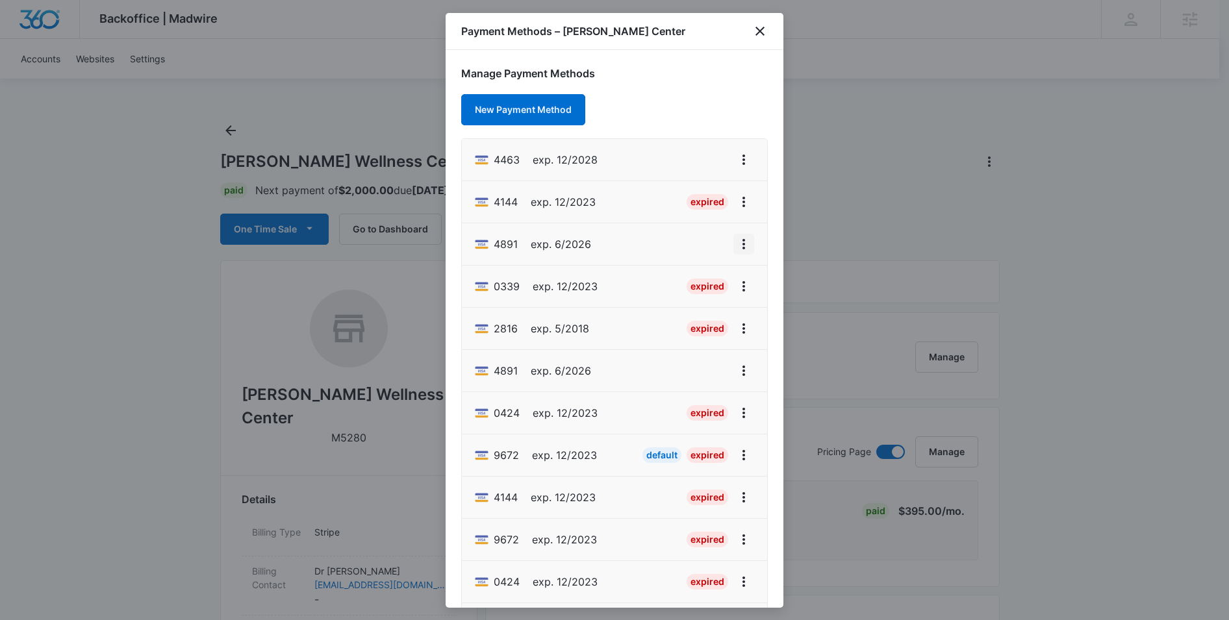
click at [736, 244] on icon "View More" at bounding box center [744, 244] width 16 height 16
click at [700, 299] on div "Set As Default" at bounding box center [682, 300] width 60 height 9
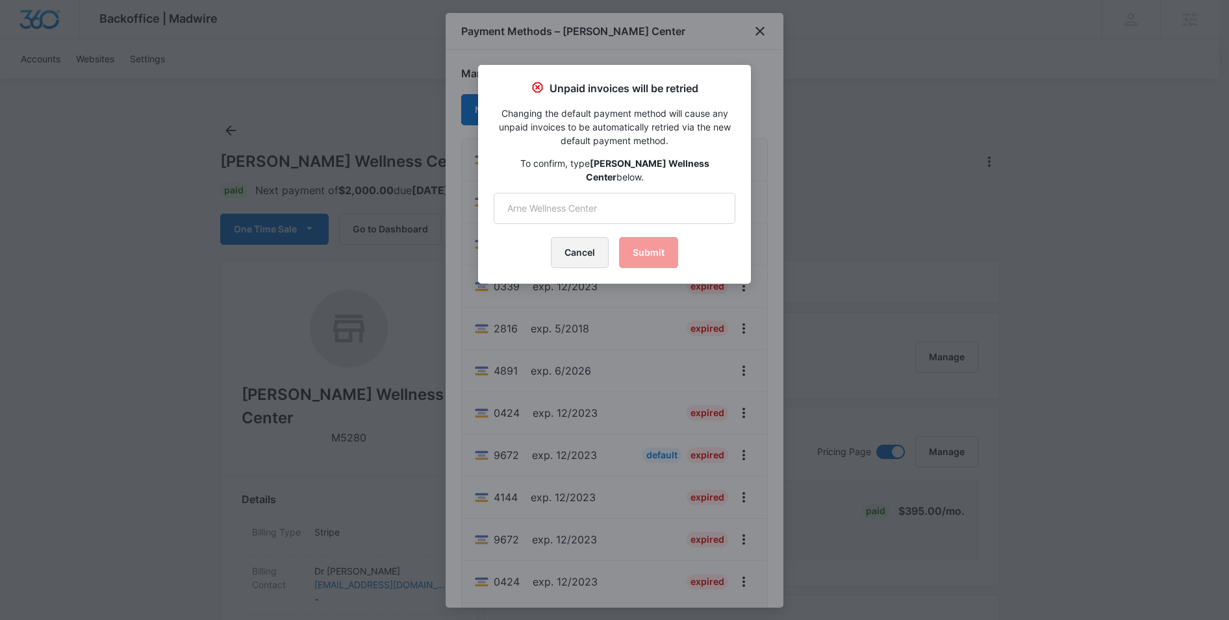
click at [585, 237] on button "Cancel" at bounding box center [580, 252] width 58 height 31
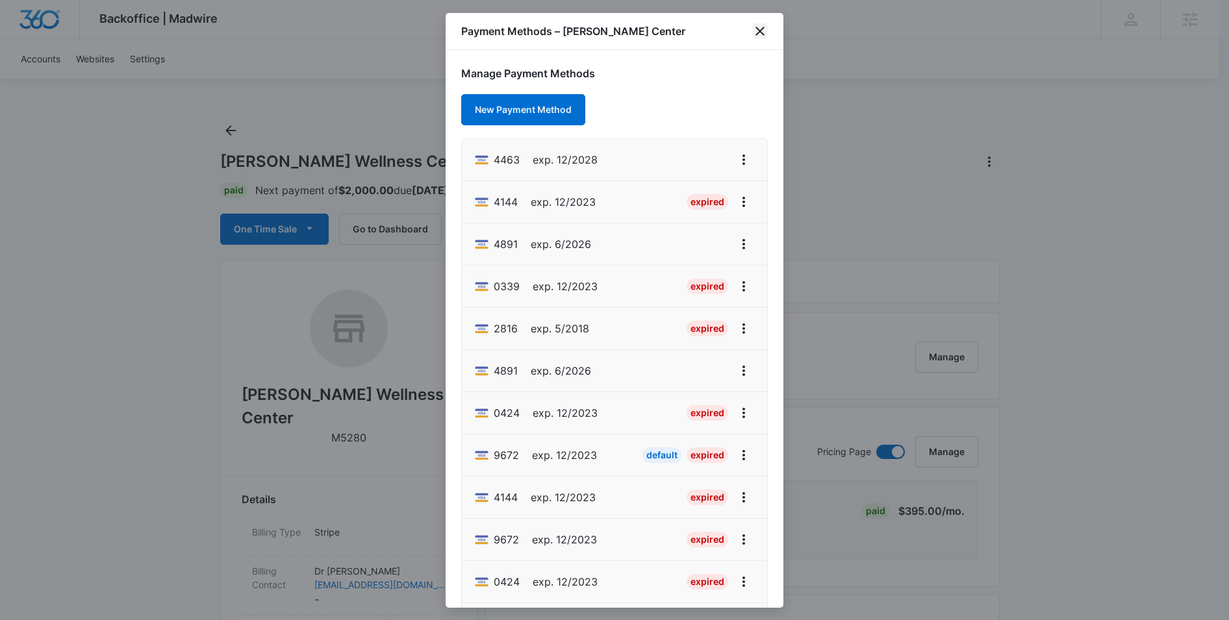
click at [762, 34] on icon "close" at bounding box center [760, 31] width 16 height 16
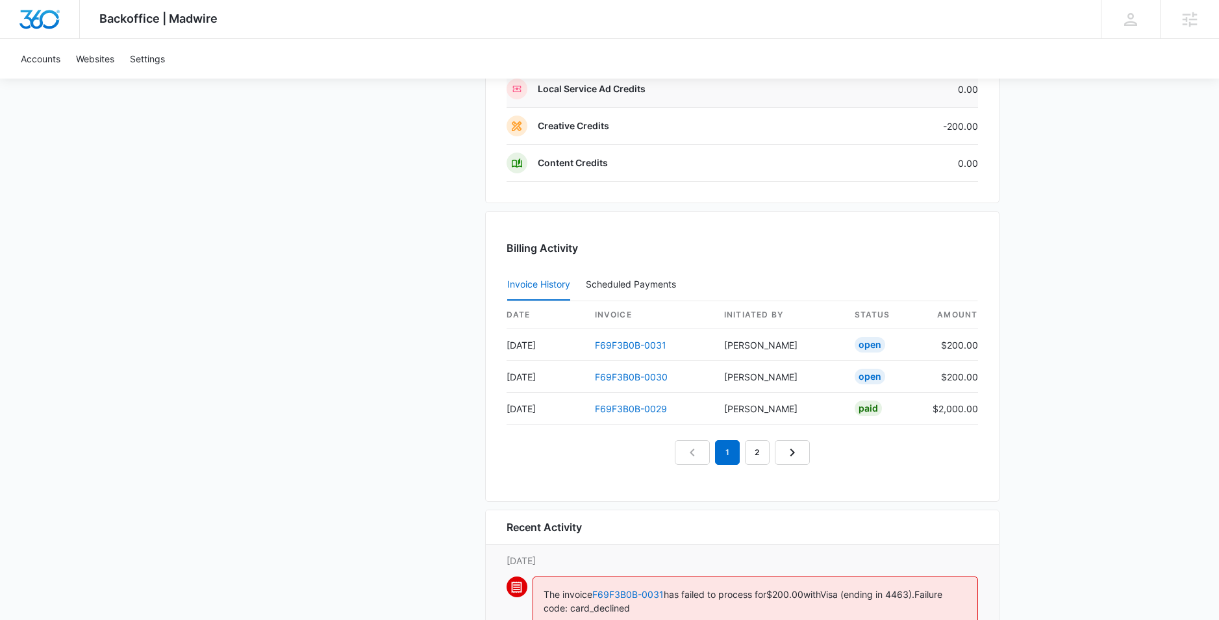
scroll to position [1266, 0]
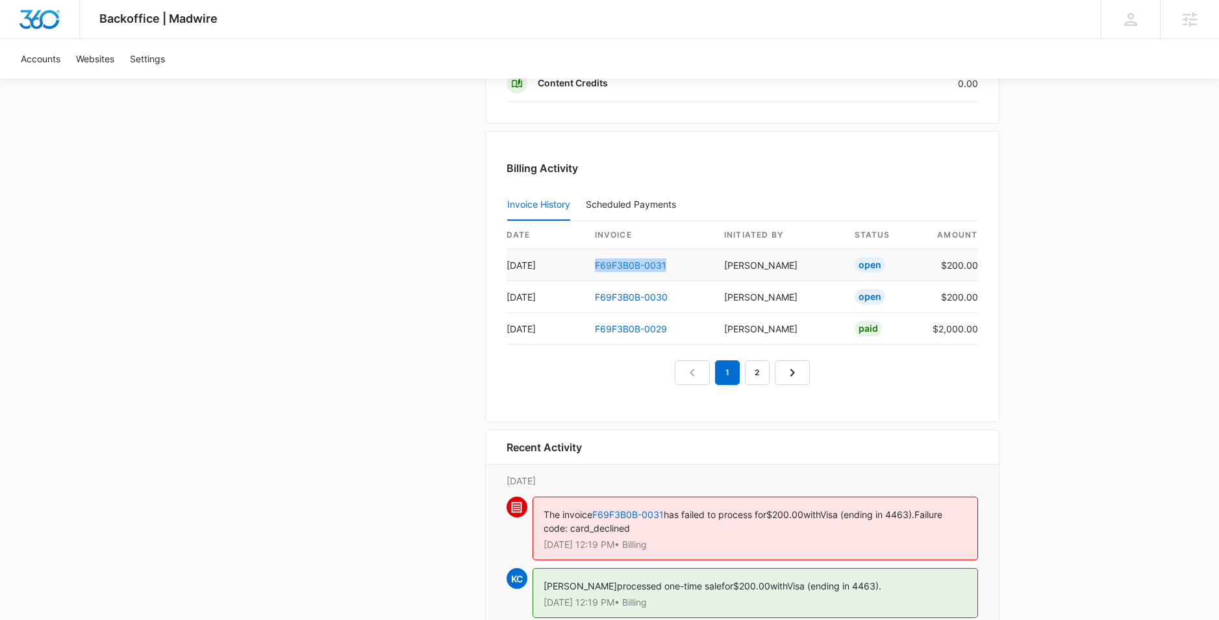
click at [633, 264] on link "F69F3B0B-0031" at bounding box center [630, 265] width 71 height 11
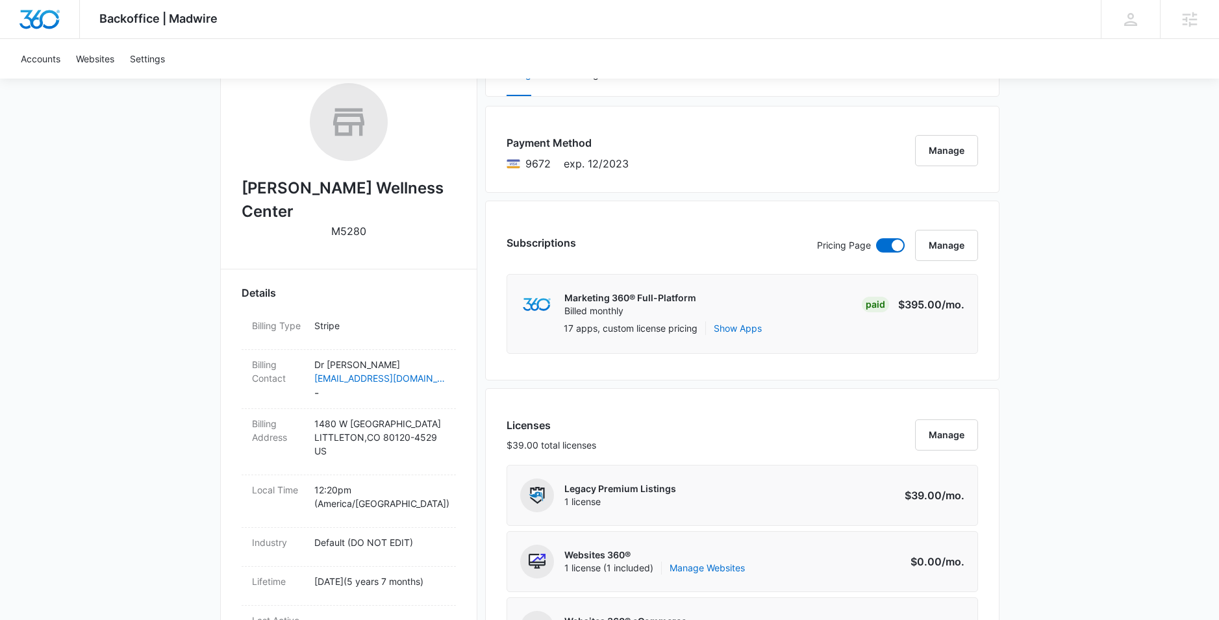
scroll to position [204, 0]
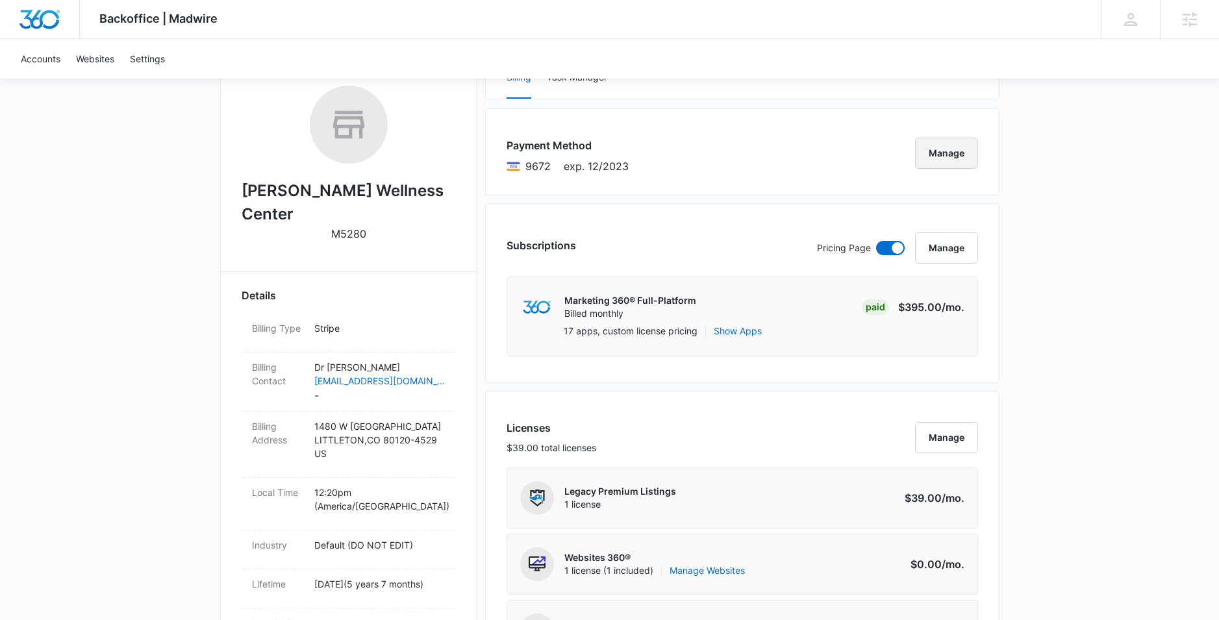
click at [927, 161] on button "Manage" at bounding box center [946, 153] width 63 height 31
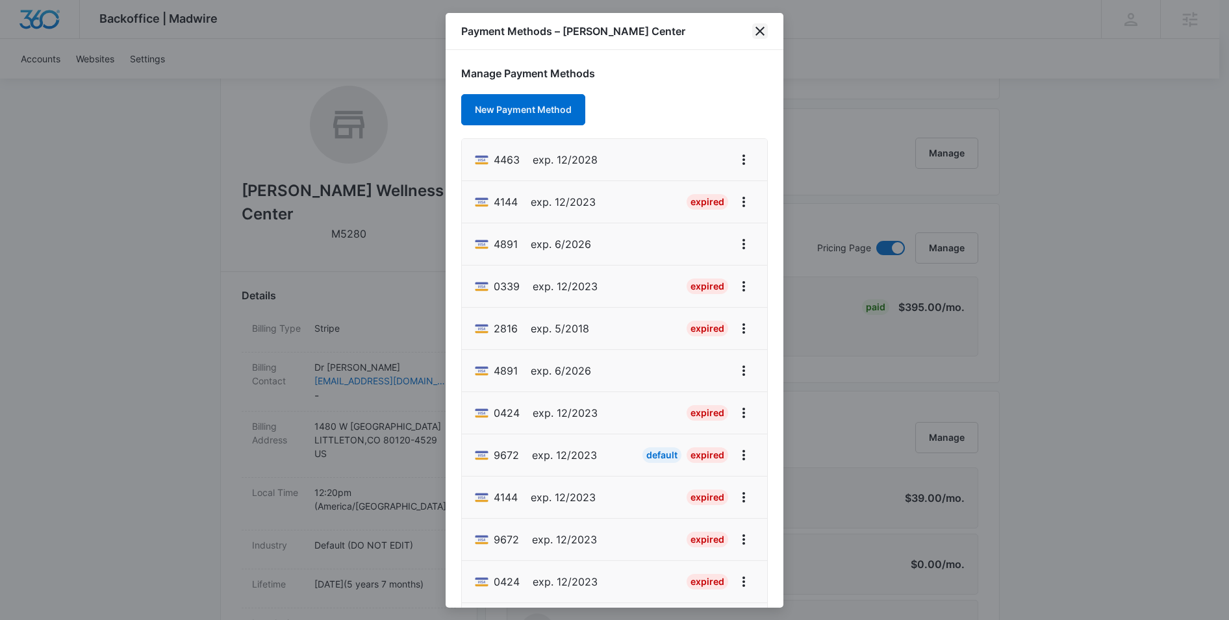
click at [761, 36] on icon "close" at bounding box center [760, 31] width 16 height 16
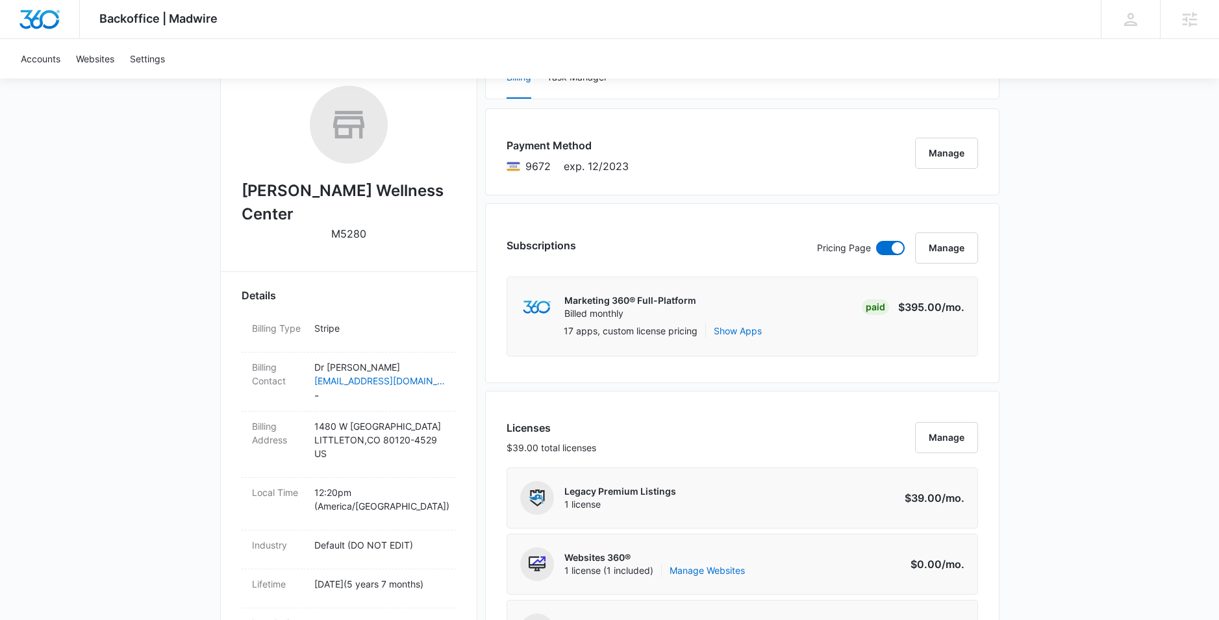
drag, startPoint x: 1104, startPoint y: 132, endPoint x: 1091, endPoint y: 162, distance: 32.9
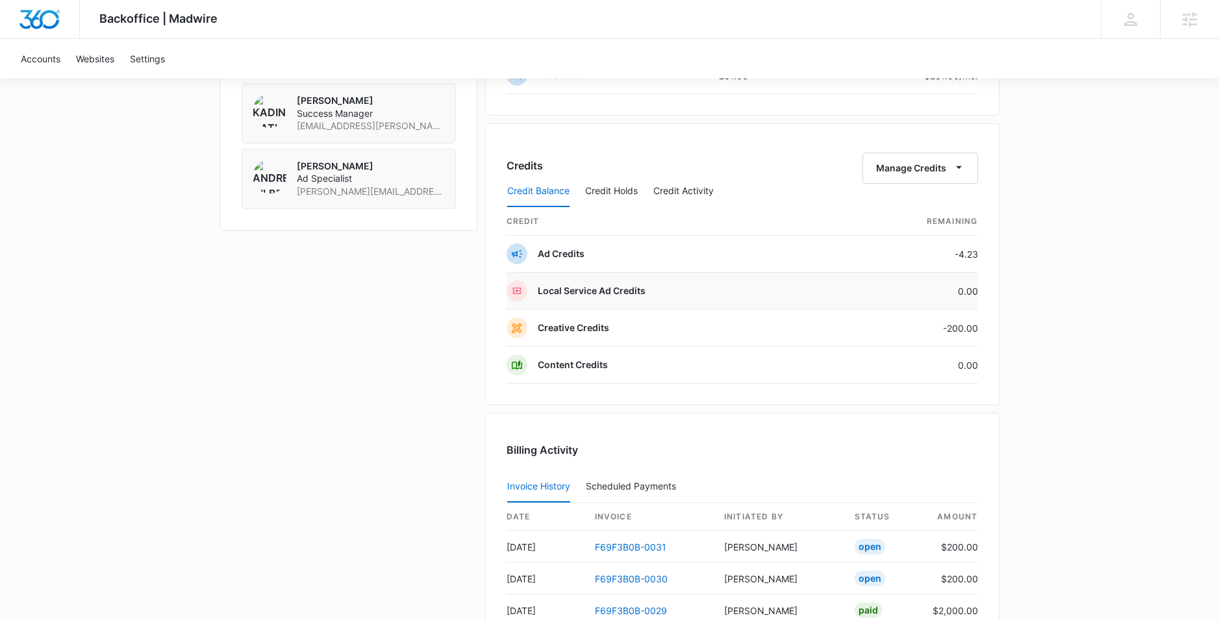
scroll to position [987, 0]
click at [610, 192] on button "Credit Holds" at bounding box center [611, 188] width 53 height 31
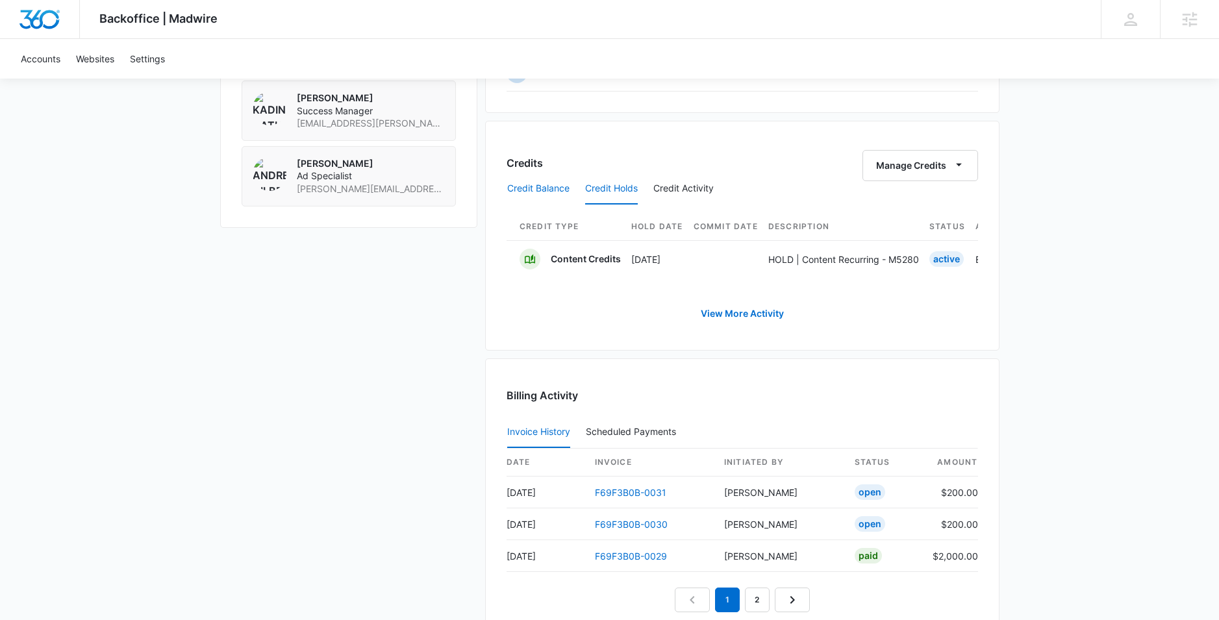
click at [536, 186] on button "Credit Balance" at bounding box center [538, 188] width 62 height 31
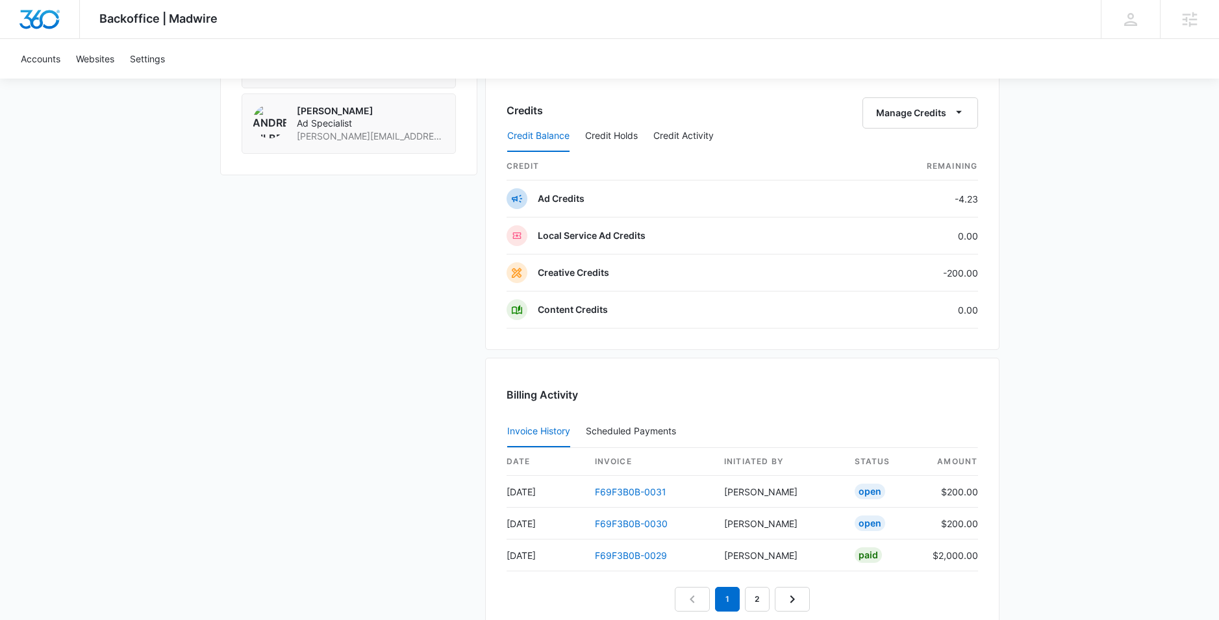
scroll to position [1101, 0]
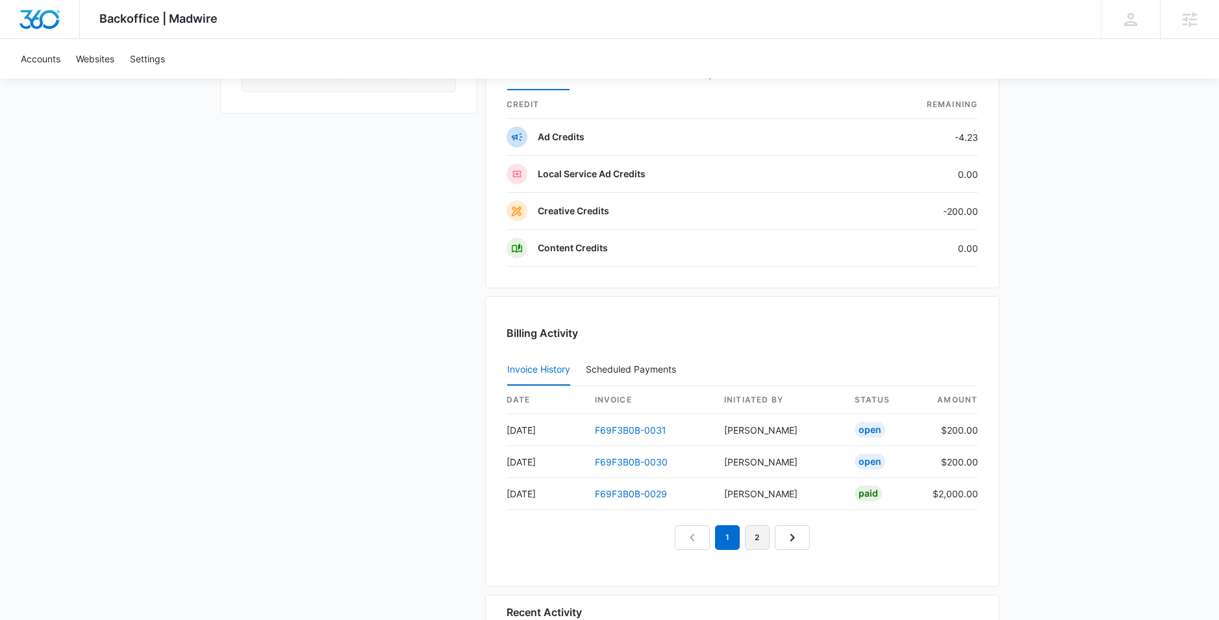
click at [763, 537] on link "2" at bounding box center [757, 538] width 25 height 25
click at [717, 541] on link "1" at bounding box center [712, 538] width 25 height 25
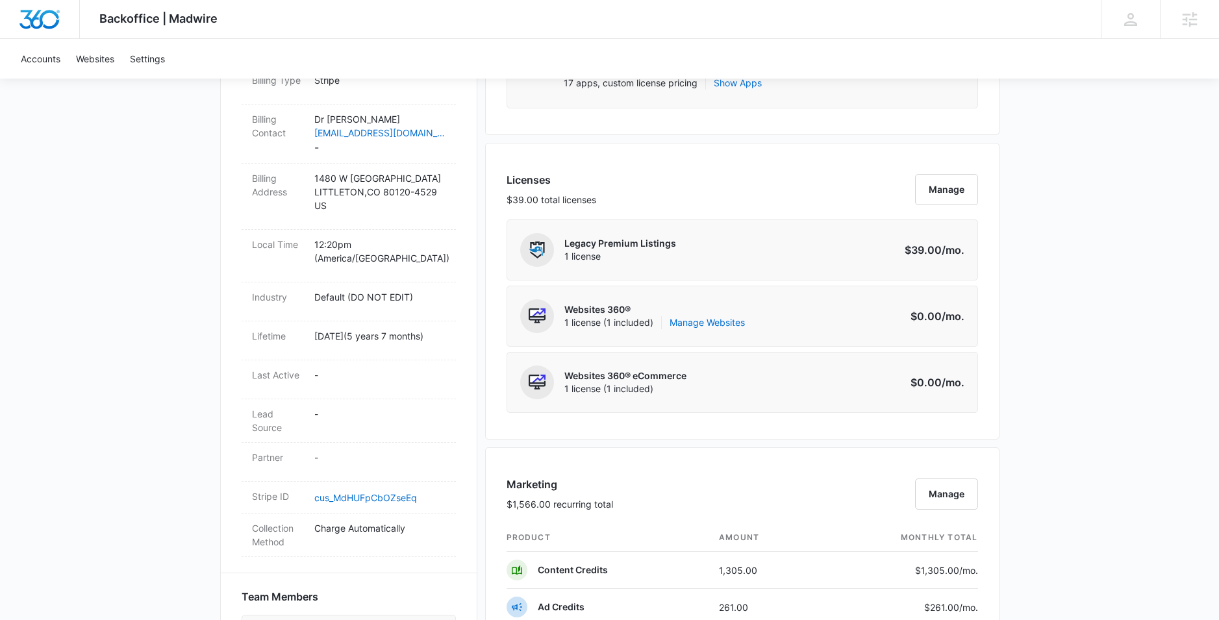
scroll to position [0, 0]
